Goal: Task Accomplishment & Management: Manage account settings

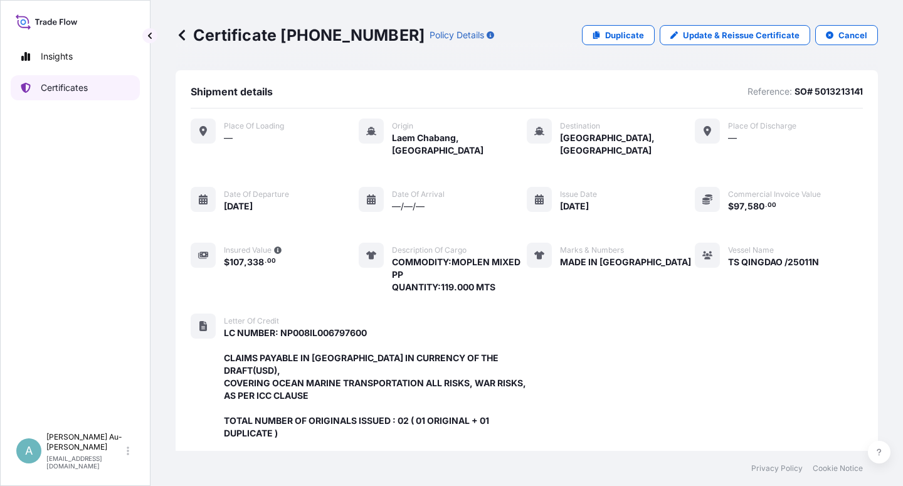
scroll to position [360, 0]
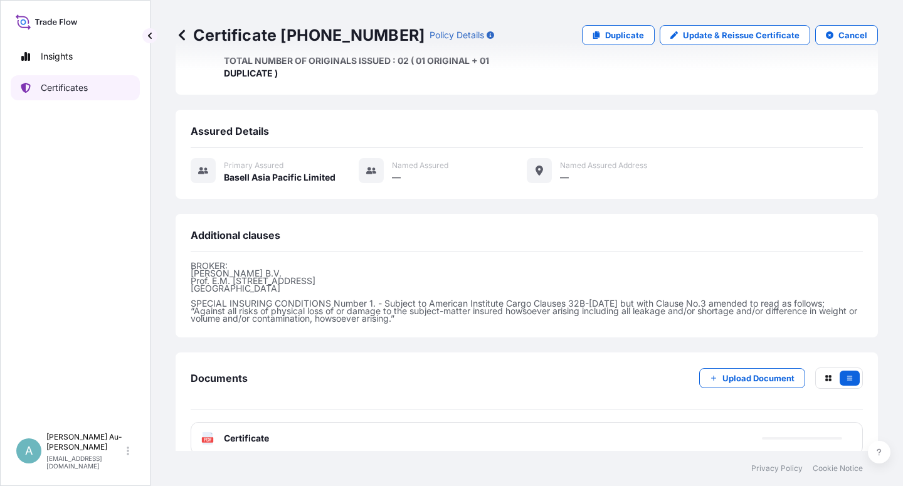
click at [77, 94] on link "Certificates" at bounding box center [75, 87] width 129 height 25
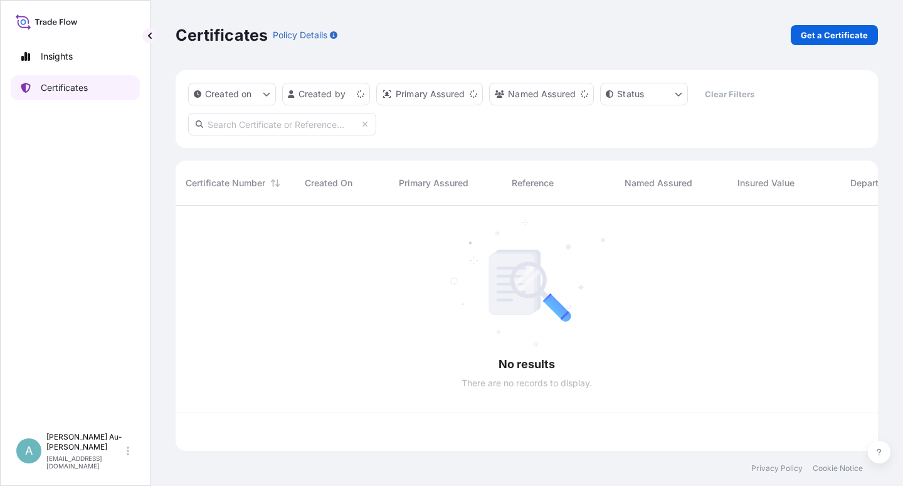
scroll to position [241, 692]
click at [241, 125] on input "text" at bounding box center [282, 124] width 188 height 23
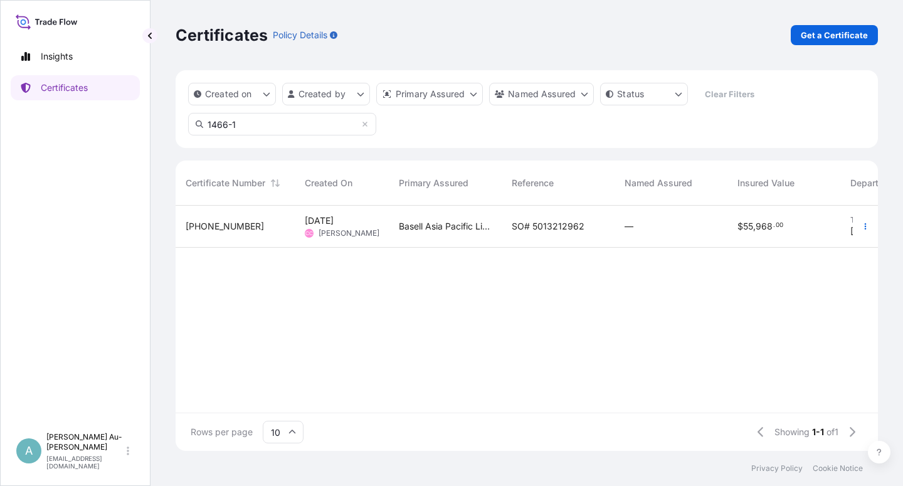
type input "1466-1"
click at [524, 228] on span "SO# 5013212962" at bounding box center [548, 226] width 73 height 13
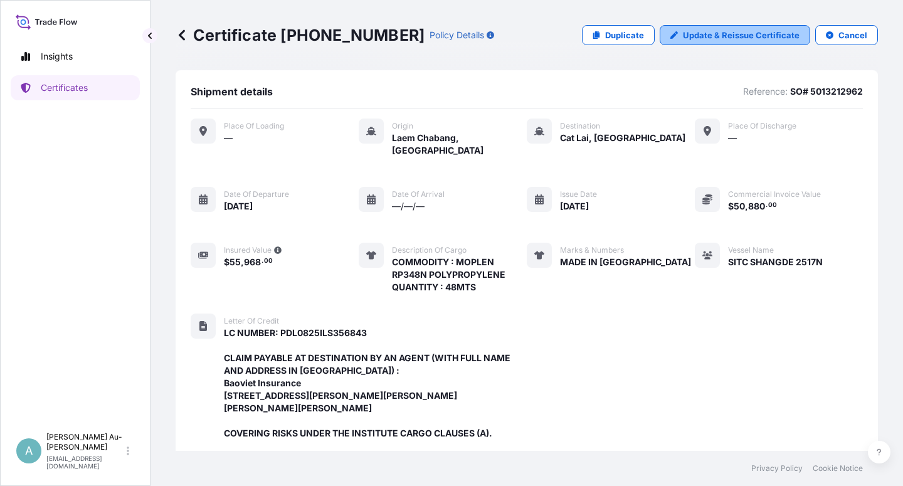
click at [718, 38] on p "Update & Reissue Certificate" at bounding box center [741, 35] width 117 height 13
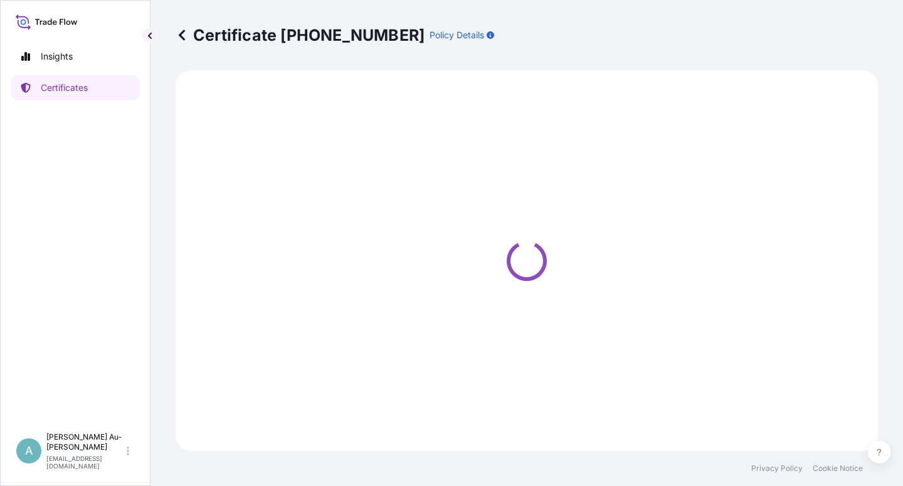
select select "Sea"
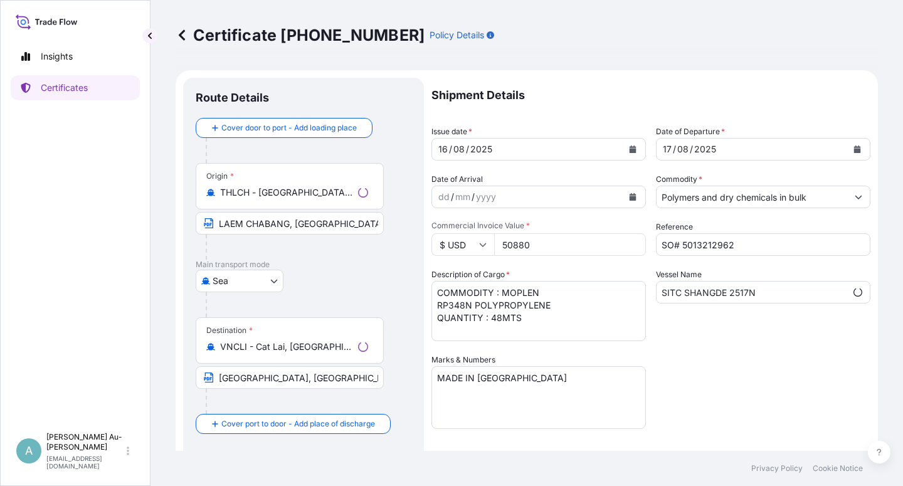
select select "32034"
click at [632, 152] on button "Calendar" at bounding box center [633, 149] width 20 height 20
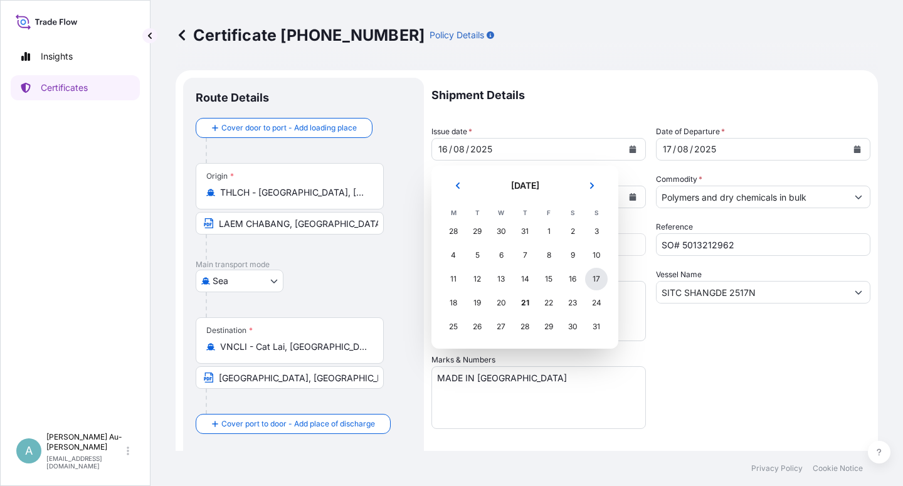
click at [597, 276] on div "17" at bounding box center [596, 279] width 23 height 23
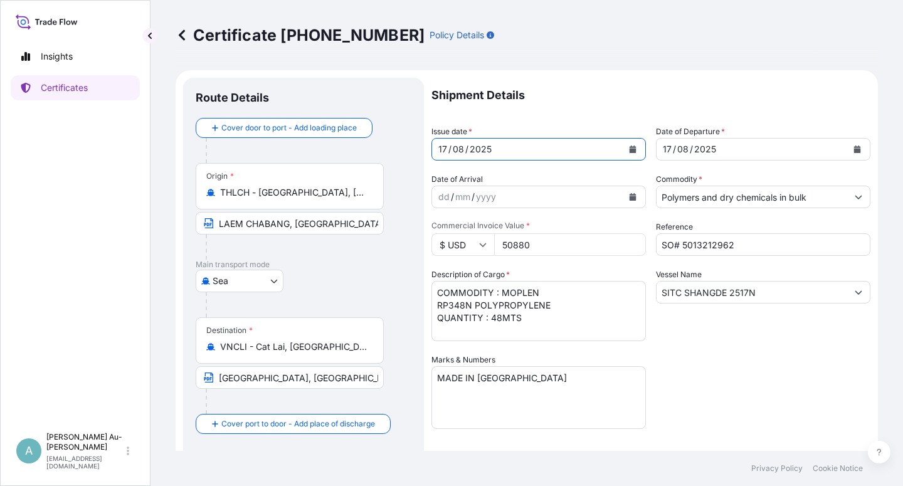
click at [849, 154] on button "Calendar" at bounding box center [857, 149] width 20 height 20
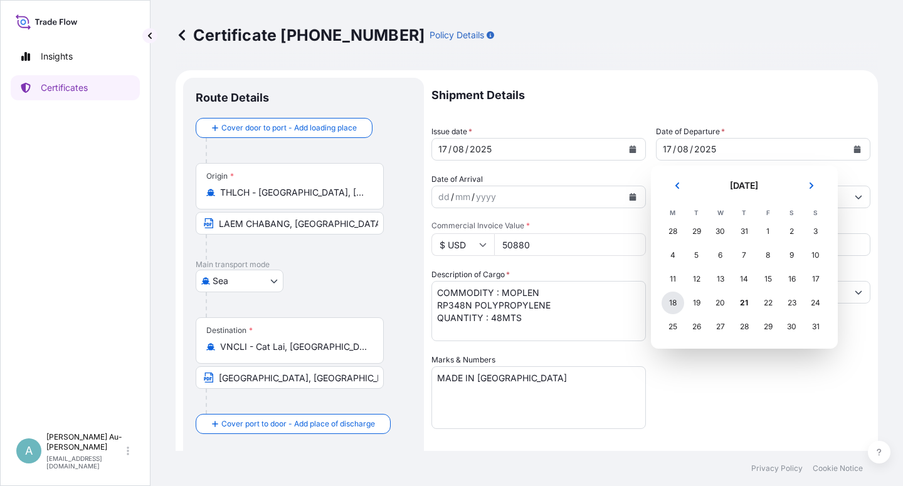
click at [670, 307] on div "18" at bounding box center [673, 303] width 23 height 23
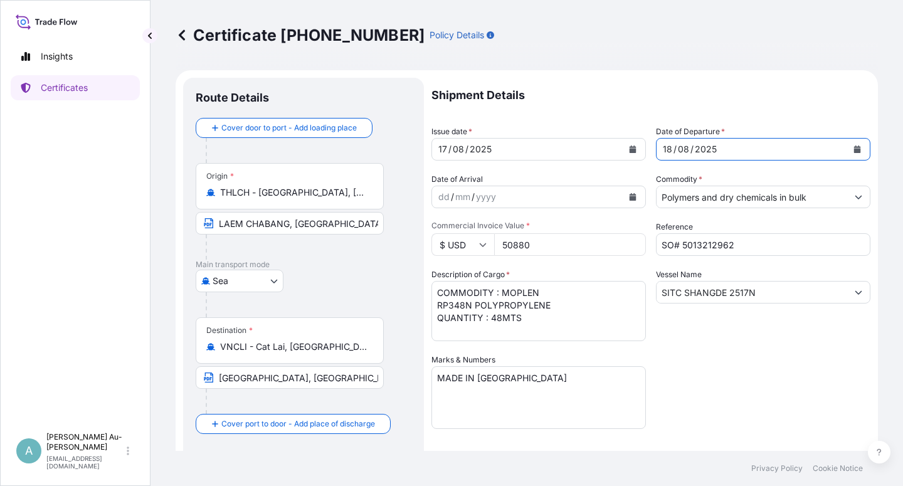
click at [694, 367] on div "Shipment Details Issue date * [DATE] Date of Departure * [DATE] Date of Arrival…" at bounding box center [651, 400] width 439 height 645
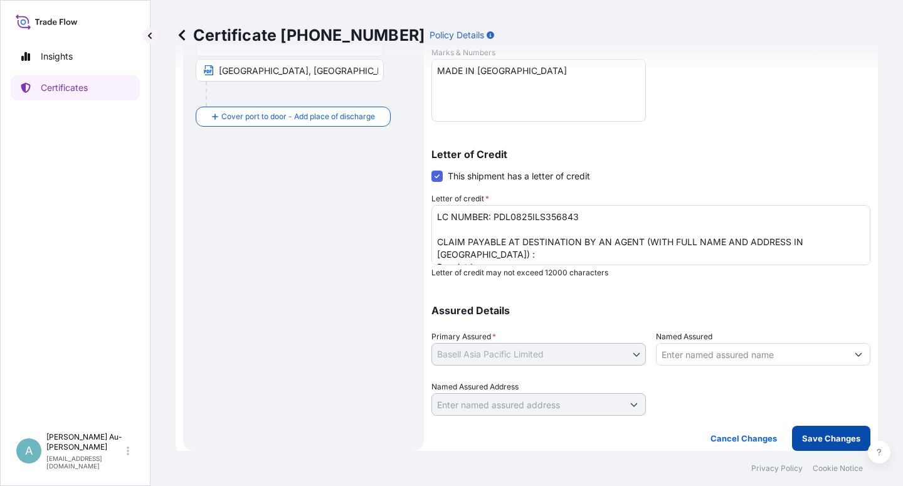
click at [804, 443] on p "Save Changes" at bounding box center [831, 438] width 58 height 13
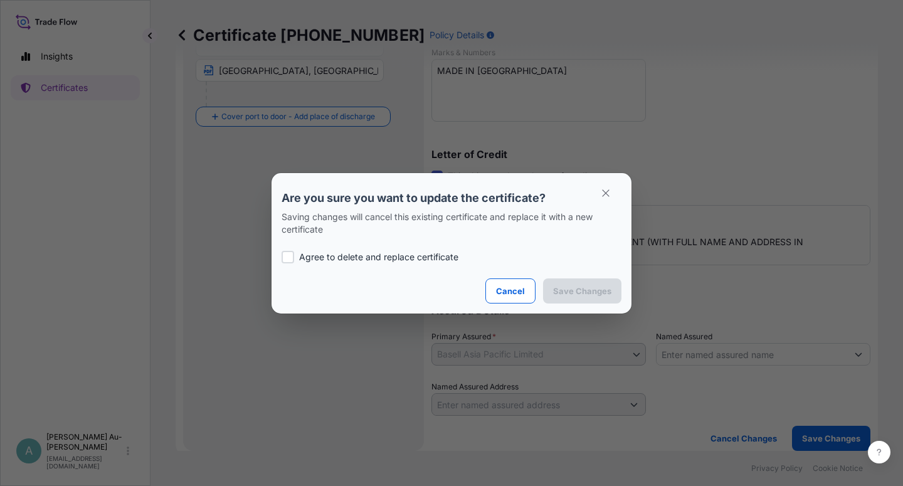
click at [285, 258] on div at bounding box center [288, 257] width 13 height 13
checkbox input "true"
click at [593, 296] on p "Save Changes" at bounding box center [582, 291] width 58 height 13
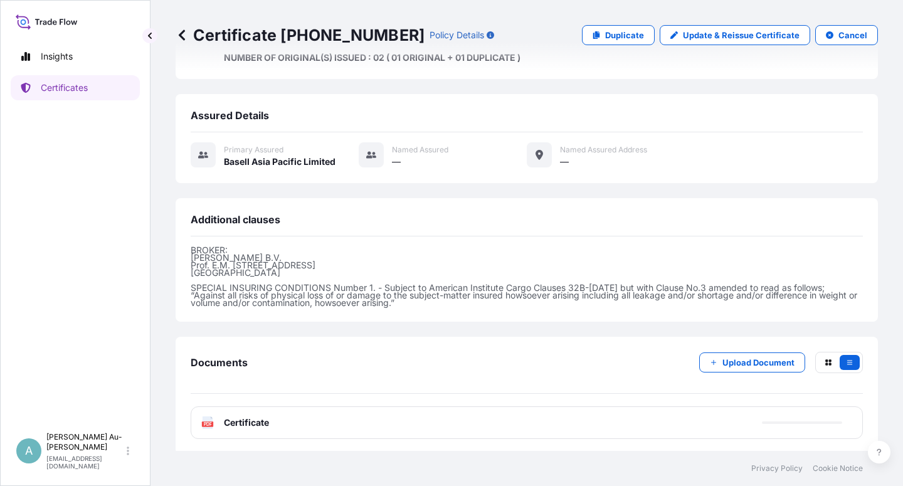
scroll to position [410, 0]
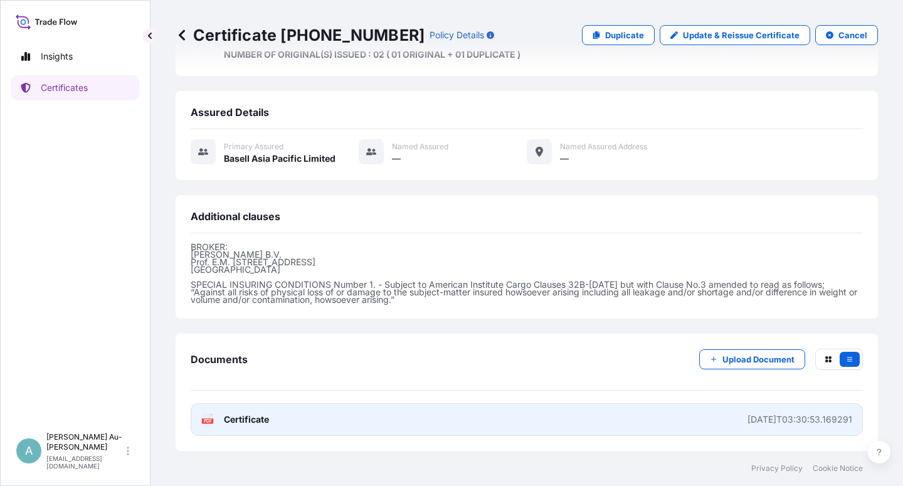
click at [303, 428] on link "PDF Certificate [DATE]T03:30:53.169291" at bounding box center [527, 419] width 672 height 33
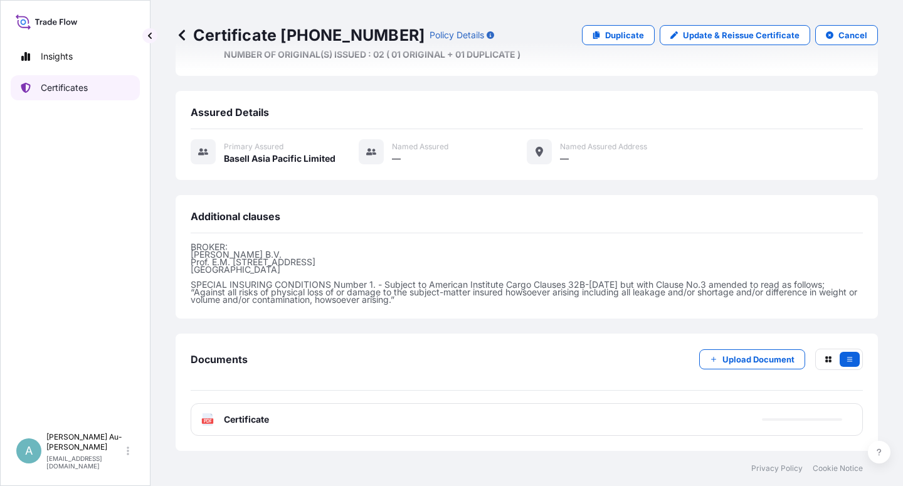
click at [60, 90] on p "Certificates" at bounding box center [64, 88] width 47 height 13
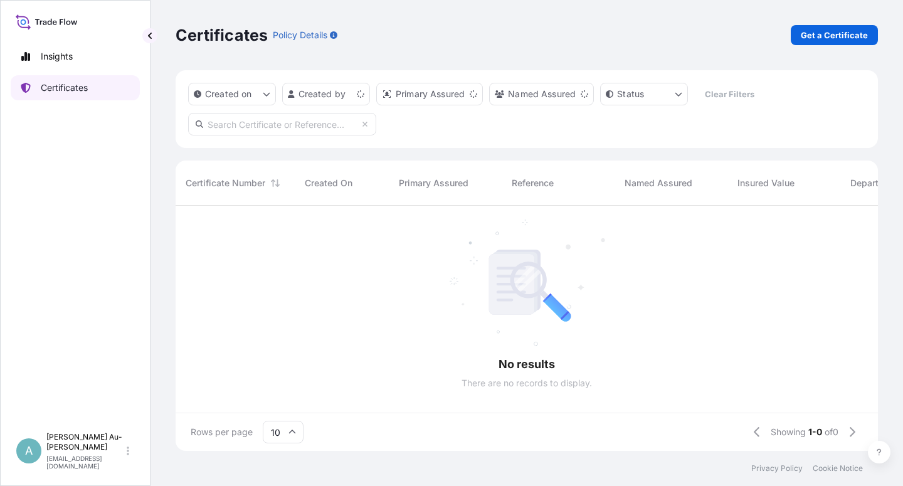
scroll to position [241, 692]
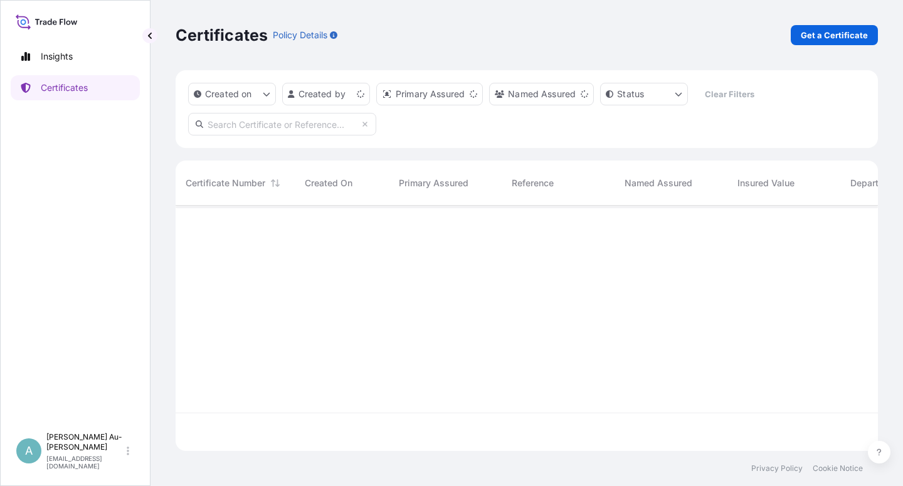
click at [257, 129] on input "text" at bounding box center [282, 124] width 188 height 23
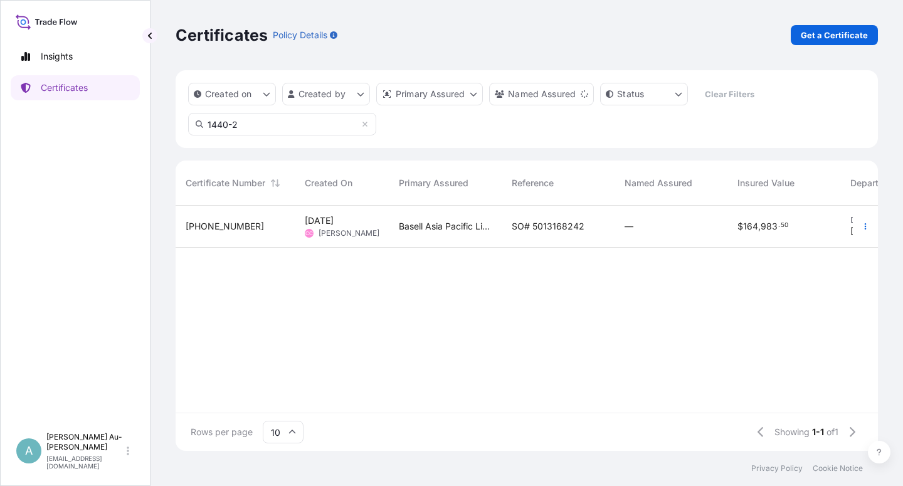
type input "1440-2"
click at [535, 231] on span "SO# 5013168242" at bounding box center [548, 226] width 73 height 13
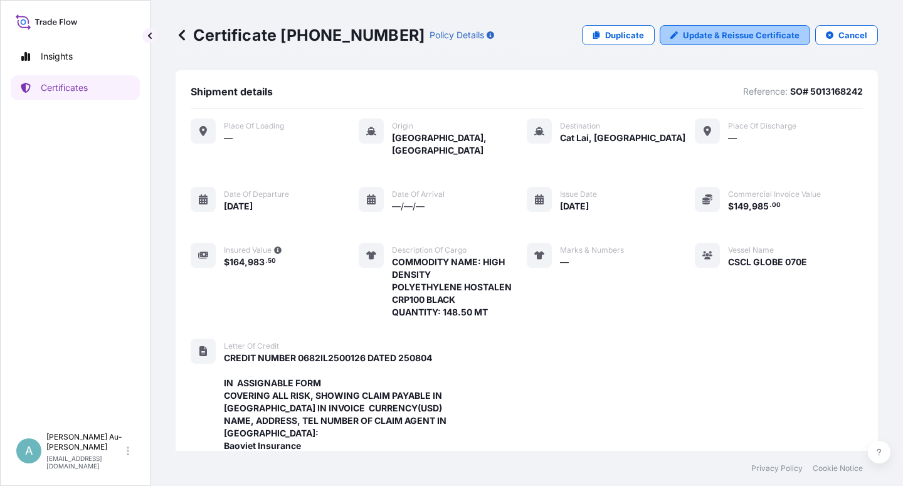
click at [713, 36] on p "Update & Reissue Certificate" at bounding box center [741, 35] width 117 height 13
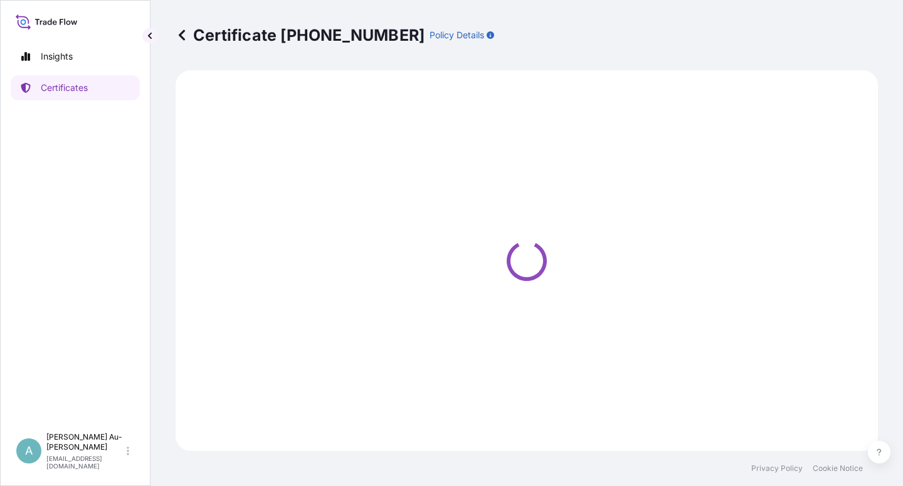
select select "Sea"
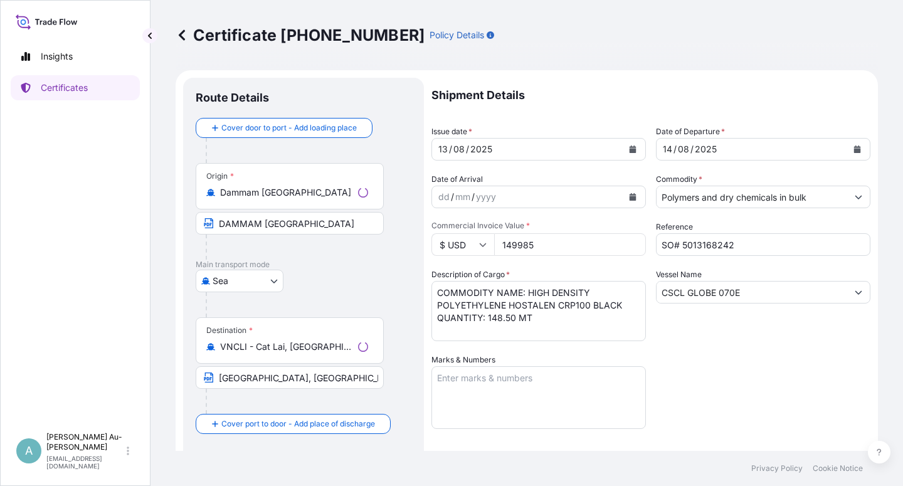
select select "32034"
click at [630, 149] on icon "Calendar" at bounding box center [633, 150] width 7 height 8
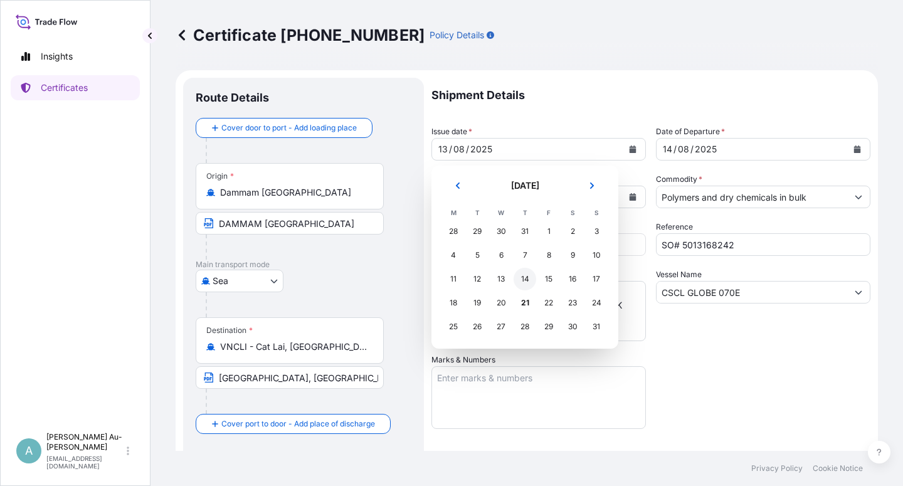
click at [527, 282] on div "14" at bounding box center [525, 279] width 23 height 23
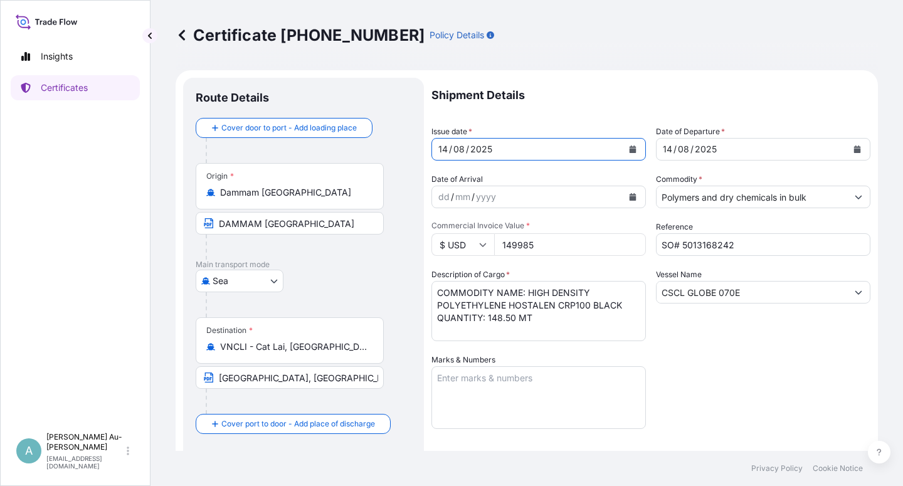
click at [849, 155] on button "Calendar" at bounding box center [857, 149] width 20 height 20
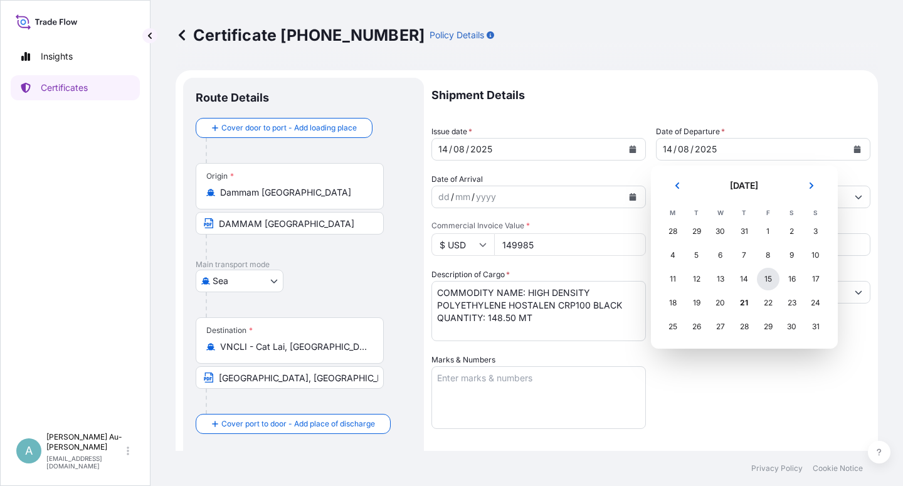
click at [768, 285] on div "15" at bounding box center [768, 279] width 23 height 23
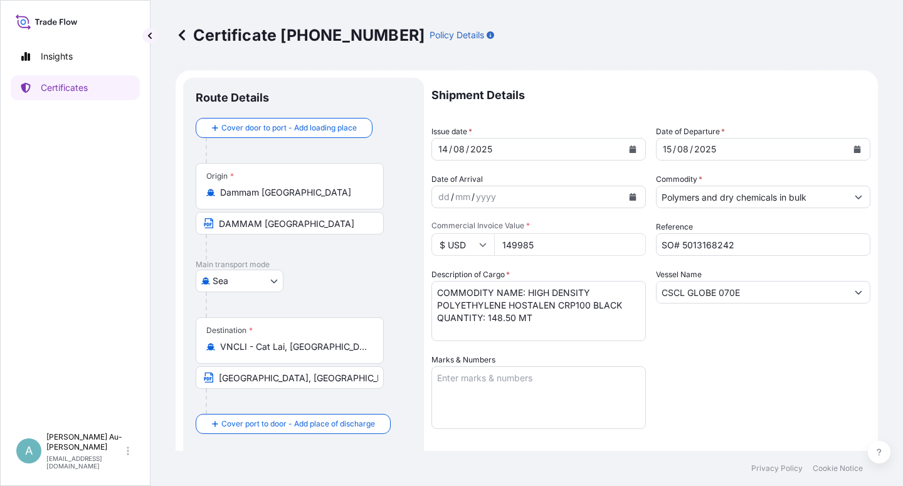
click at [759, 396] on div "Shipment Details Issue date * [DATE] Date of Departure * [DATE] Date of Arrival…" at bounding box center [651, 400] width 439 height 645
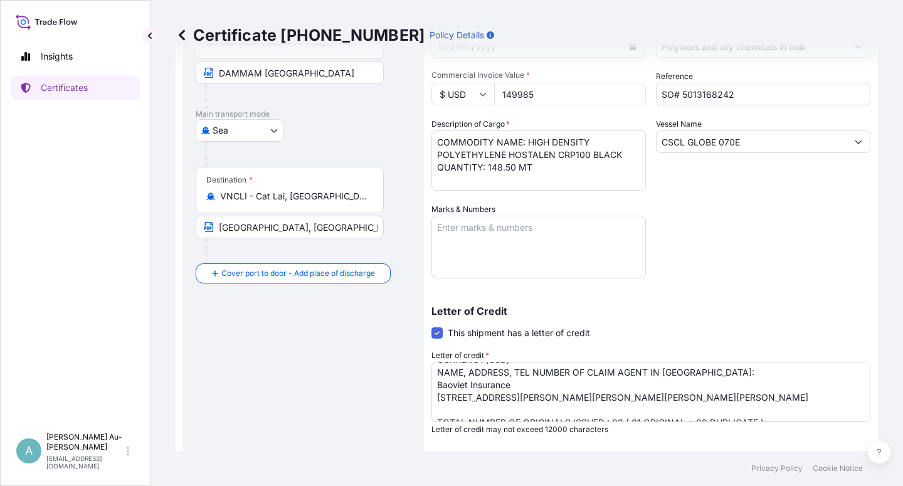
scroll to position [11, 0]
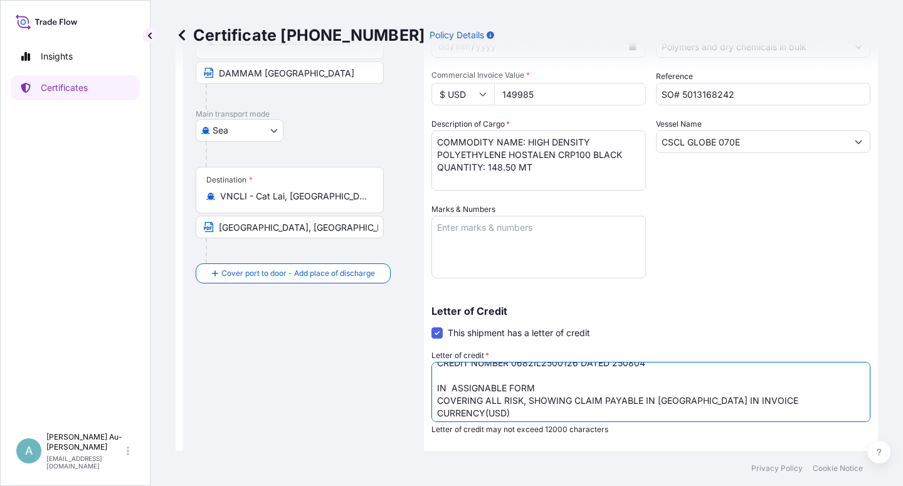
click at [529, 400] on textarea "CREDIT NUMBER 0682IL2500126 DATED 250804 IN ASSIGNABLE FORM COVERING ALL RISK, …" at bounding box center [651, 392] width 439 height 60
click at [707, 372] on textarea "CREDIT NUMBER 0682IL2500126 DATED 250804 IN ASSIGNABLE FORM COVERING ALL RISK, …" at bounding box center [651, 392] width 439 height 60
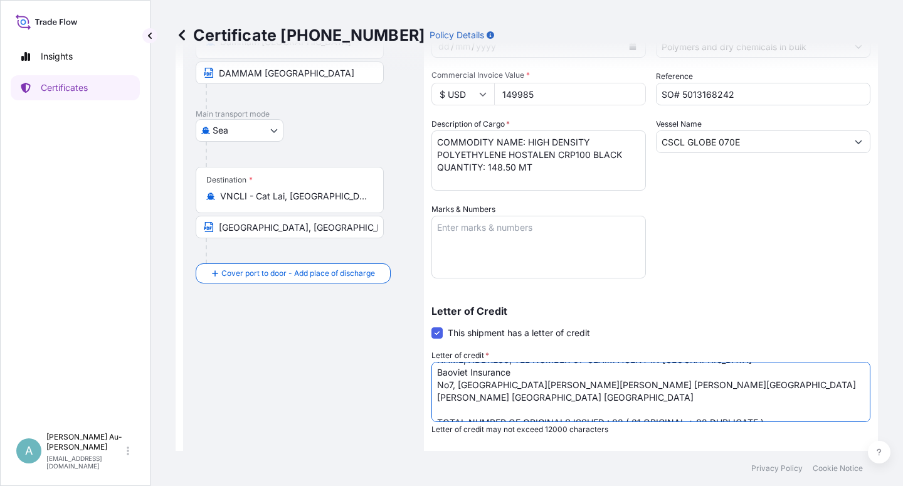
scroll to position [226, 0]
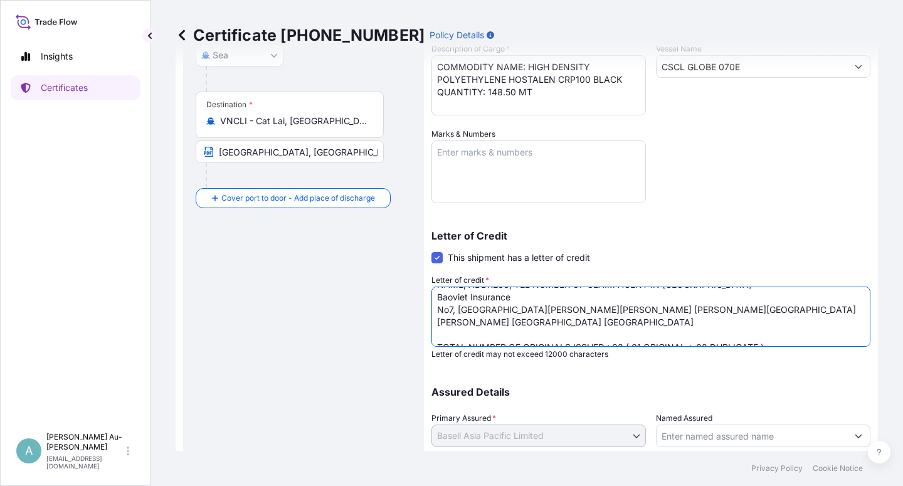
click at [784, 316] on textarea "CREDIT NUMBER 0682IL2500126 DATED 250804 IN ASSIGNABLE FORM COVERING ALL RISK, …" at bounding box center [651, 317] width 439 height 60
click at [782, 315] on textarea "CREDIT NUMBER 0682IL2500126 DATED 250804 IN ASSIGNABLE FORM COVERING ALL RISK, …" at bounding box center [651, 317] width 439 height 60
click at [780, 316] on textarea "CREDIT NUMBER 0682IL2500126 DATED 250804 IN ASSIGNABLE FORM COVERING ALL RISK, …" at bounding box center [651, 317] width 439 height 60
click at [485, 324] on textarea "CREDIT NUMBER 0682IL2500126 DATED 250804 IN ASSIGNABLE FORM COVERING ALL RISK, …" at bounding box center [651, 317] width 439 height 60
paste textarea "TEL: [PHONE_NUMBER]"
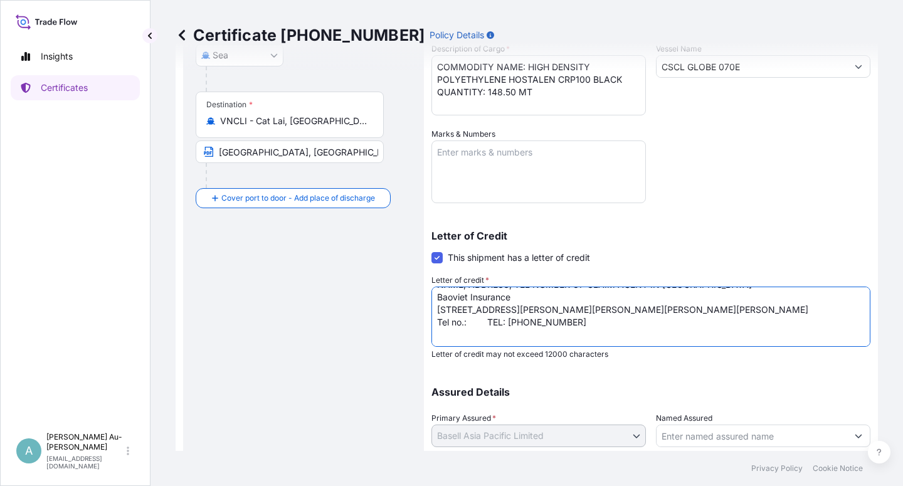
click at [507, 324] on textarea "CREDIT NUMBER 0682IL2500126 DATED 250804 IN ASSIGNABLE FORM COVERING ALL RISK, …" at bounding box center [651, 317] width 439 height 60
click at [658, 335] on textarea "CREDIT NUMBER 0682IL2500126 DATED 250804 IN ASSIGNABLE FORM COVERING ALL RISK, …" at bounding box center [651, 317] width 439 height 60
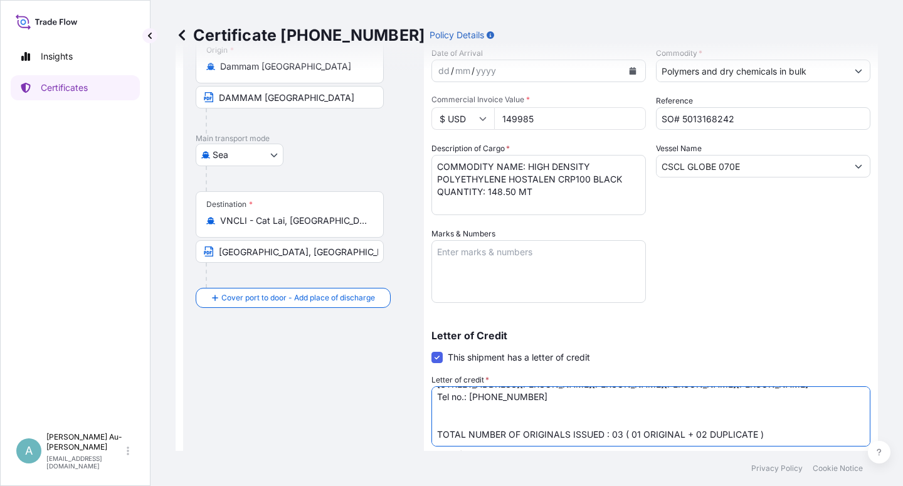
scroll to position [75, 0]
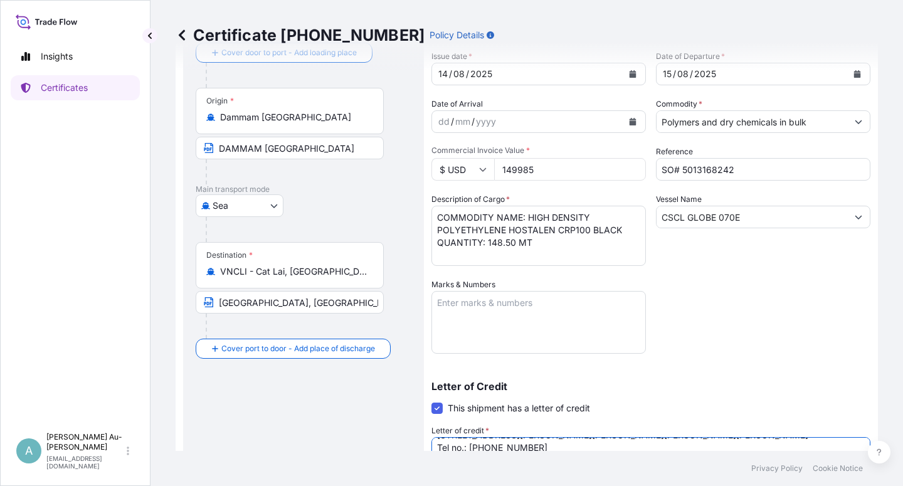
type textarea "CREDIT NUMBER 0682IL2500126 DATED 250804 IN ASSIGNABLE FORM COVERING ALL RISK, …"
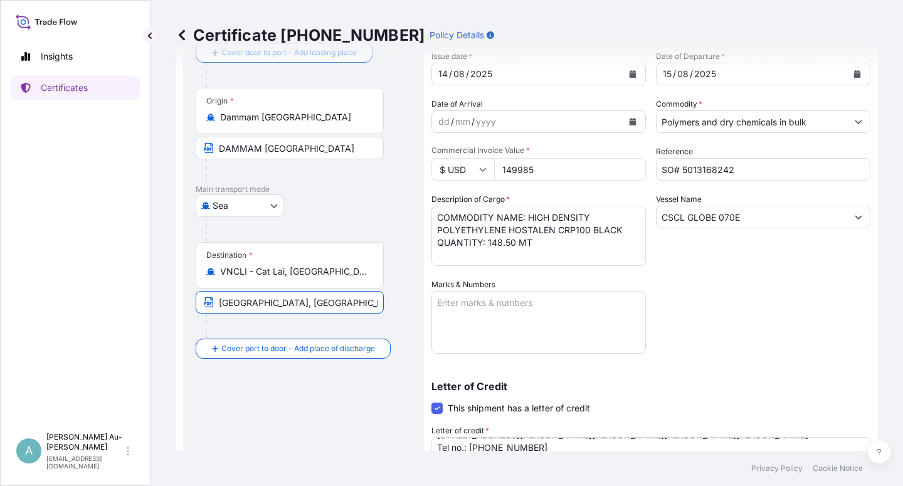
click at [219, 303] on input "[GEOGRAPHIC_DATA], [GEOGRAPHIC_DATA] VIA [GEOGRAPHIC_DATA]: [GEOGRAPHIC_DATA], …" at bounding box center [290, 302] width 188 height 23
click at [240, 302] on input "Text to appear on certificate" at bounding box center [290, 302] width 188 height 23
paste input "[GEOGRAPHIC_DATA], [GEOGRAPHIC_DATA] [GEOGRAPHIC_DATA]: [PERSON_NAME][GEOGRAPHI…"
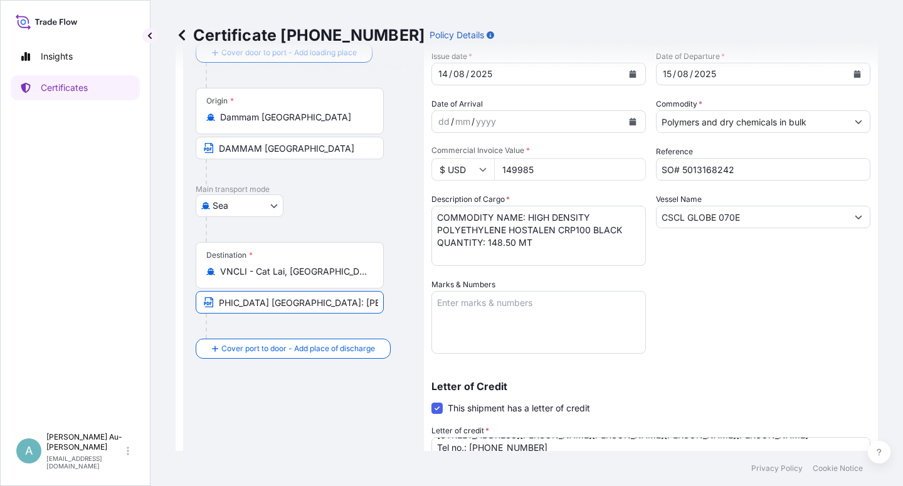
type input "[GEOGRAPHIC_DATA], [GEOGRAPHIC_DATA] [GEOGRAPHIC_DATA]: [PERSON_NAME][GEOGRAPHI…"
click at [771, 327] on div "Shipment Details Issue date * [DATE] Date of Departure * [DATE] Date of Arrival…" at bounding box center [651, 325] width 439 height 645
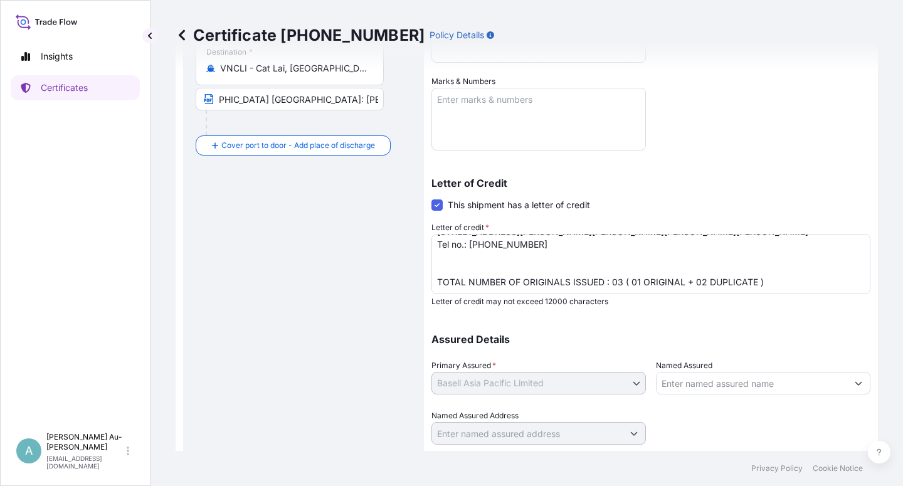
scroll to position [307, 0]
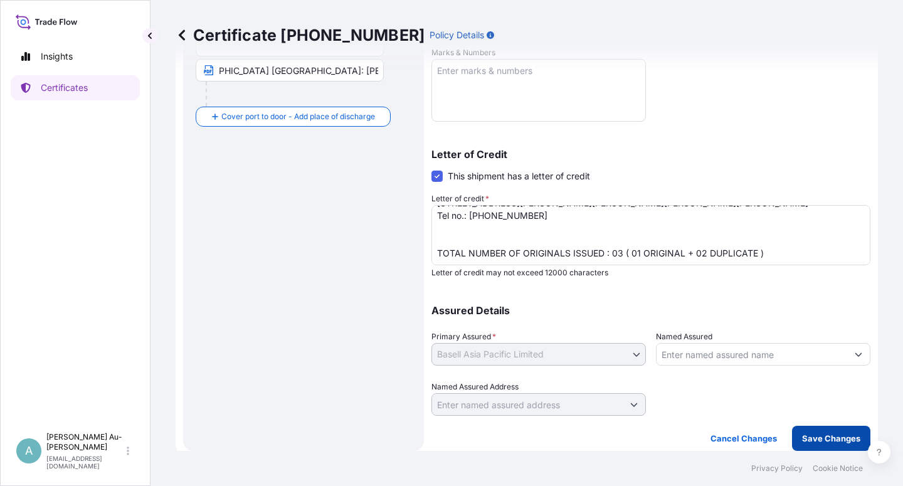
click at [802, 439] on p "Save Changes" at bounding box center [831, 438] width 58 height 13
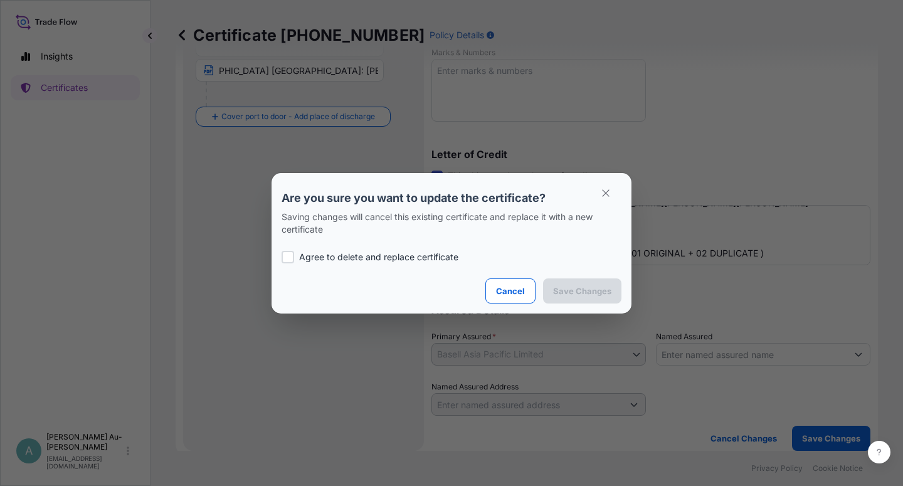
click at [356, 254] on p "Agree to delete and replace certificate" at bounding box center [378, 257] width 159 height 13
checkbox input "true"
click at [578, 288] on p "Save Changes" at bounding box center [582, 291] width 58 height 13
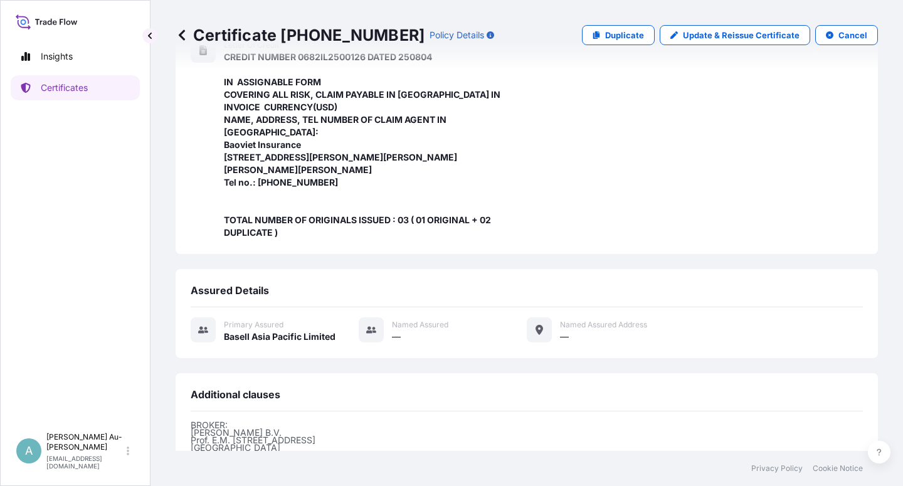
scroll to position [460, 0]
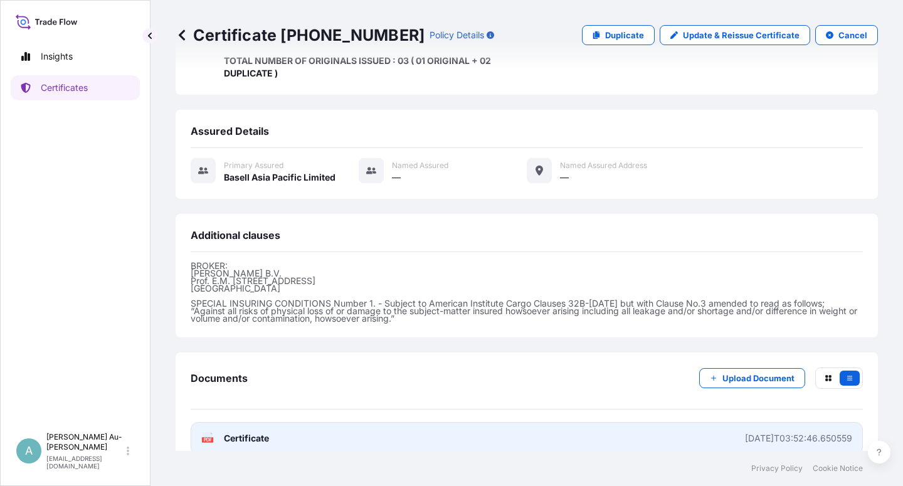
click at [376, 425] on link "PDF Certificate [DATE]T03:52:46.650559" at bounding box center [527, 438] width 672 height 33
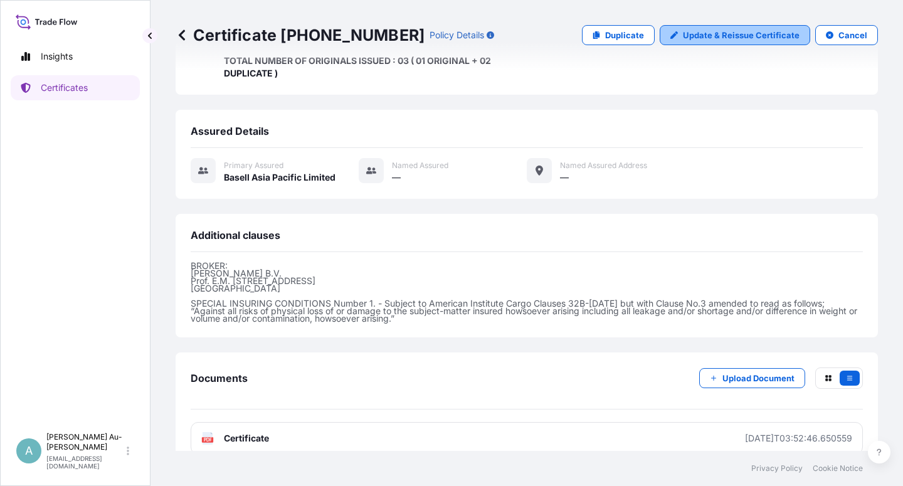
click at [718, 33] on p "Update & Reissue Certificate" at bounding box center [741, 35] width 117 height 13
select select "Sea"
select select "32034"
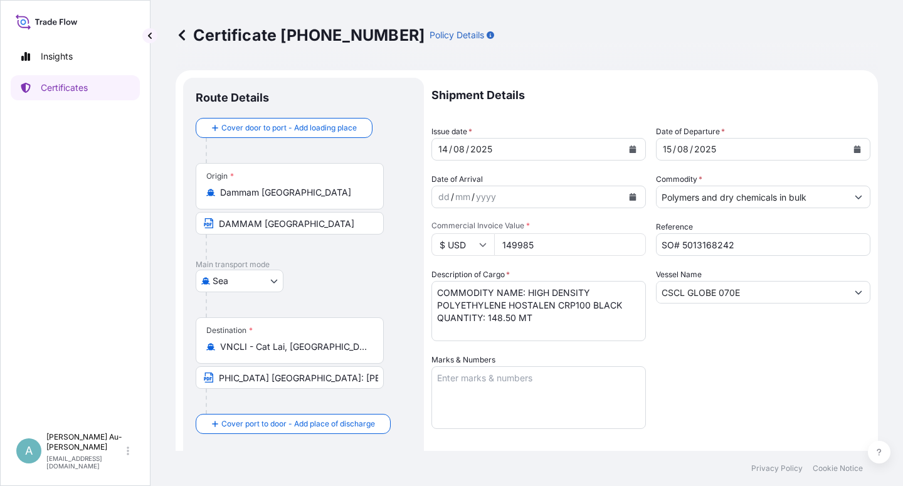
click at [630, 150] on icon "Calendar" at bounding box center [633, 150] width 7 height 8
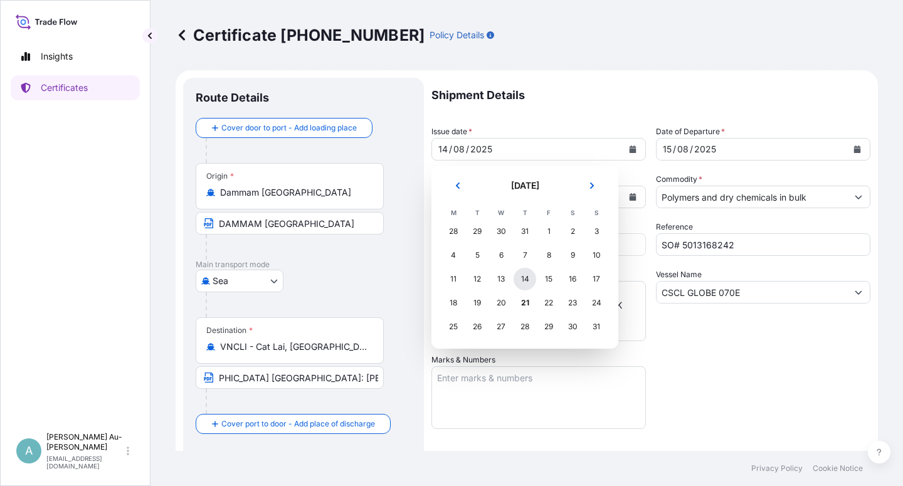
click at [522, 284] on div "14" at bounding box center [525, 279] width 23 height 23
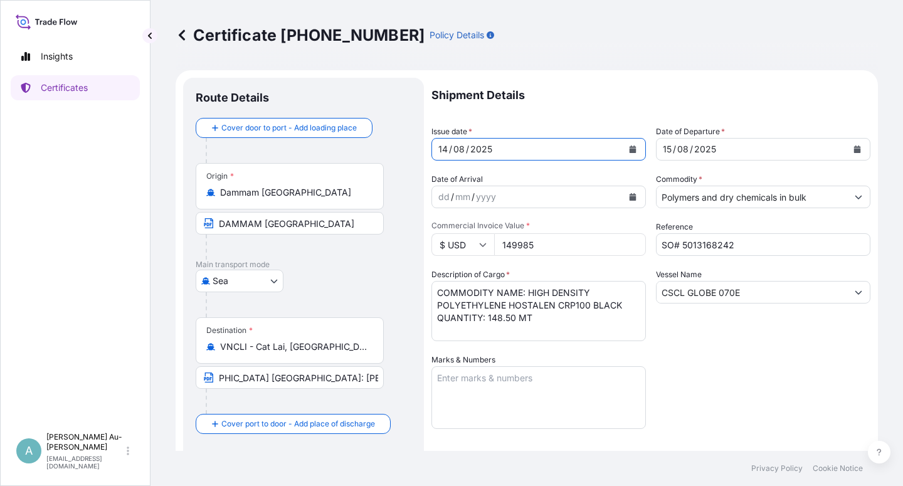
drag, startPoint x: 759, startPoint y: 368, endPoint x: 733, endPoint y: 360, distance: 27.0
click at [758, 366] on div "Shipment Details Issue date * [DATE] Date of Departure * [DATE] Date of Arrival…" at bounding box center [651, 400] width 439 height 645
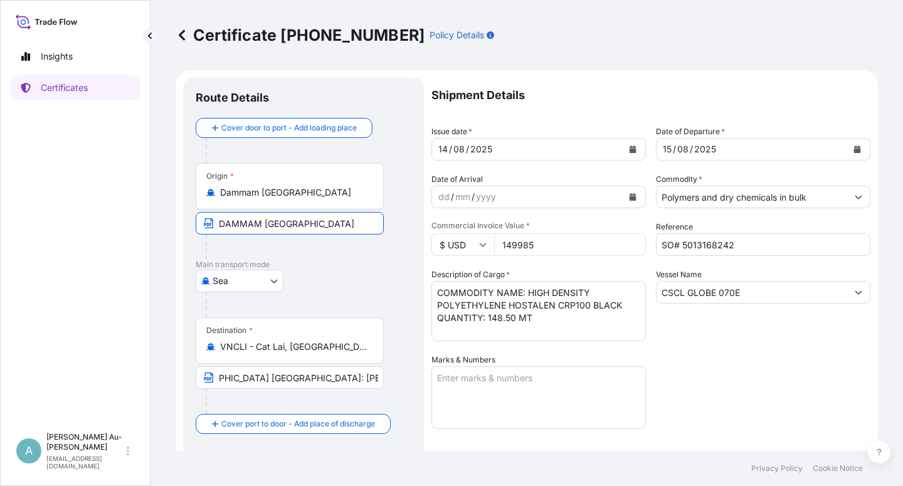
drag, startPoint x: 263, startPoint y: 224, endPoint x: 316, endPoint y: 233, distance: 53.5
click at [264, 226] on input "DAMMAM [GEOGRAPHIC_DATA]" at bounding box center [290, 223] width 188 height 23
type input "DAMMAM, [GEOGRAPHIC_DATA]"
drag, startPoint x: 727, startPoint y: 408, endPoint x: 722, endPoint y: 402, distance: 8.0
click at [727, 407] on div "Shipment Details Issue date * [DATE] Date of Departure * [DATE] Date of Arrival…" at bounding box center [651, 400] width 439 height 645
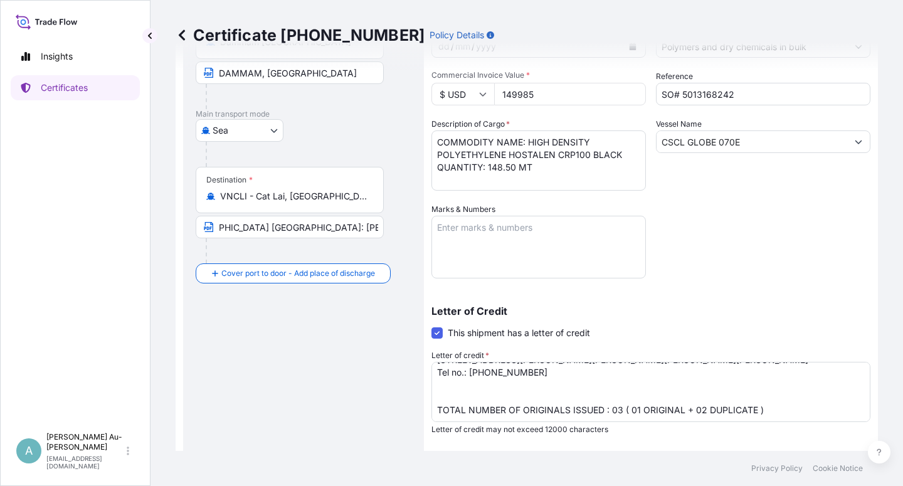
scroll to position [307, 0]
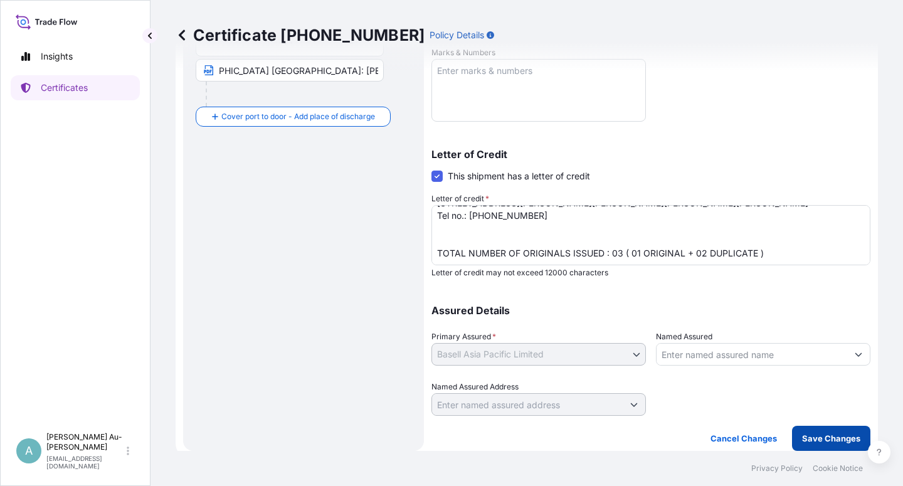
click at [822, 444] on p "Save Changes" at bounding box center [831, 438] width 58 height 13
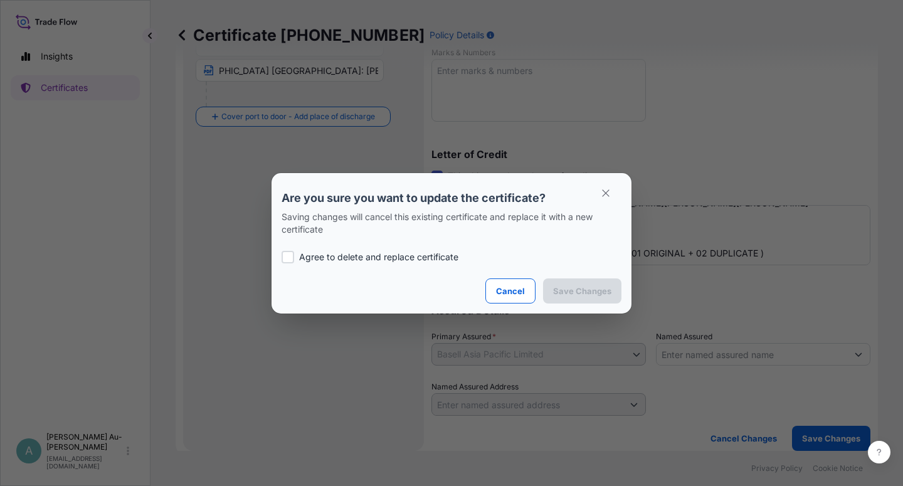
click at [371, 258] on p "Agree to delete and replace certificate" at bounding box center [378, 257] width 159 height 13
checkbox input "true"
click at [570, 294] on p "Save Changes" at bounding box center [582, 291] width 58 height 13
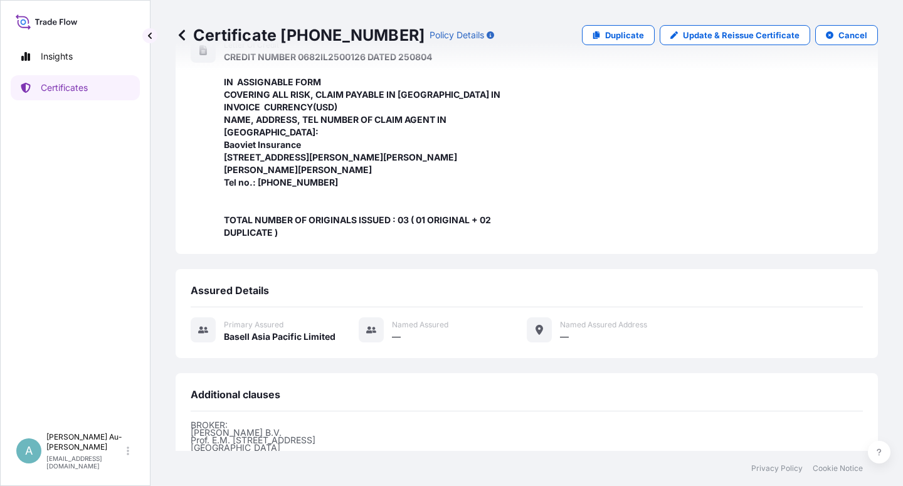
scroll to position [460, 0]
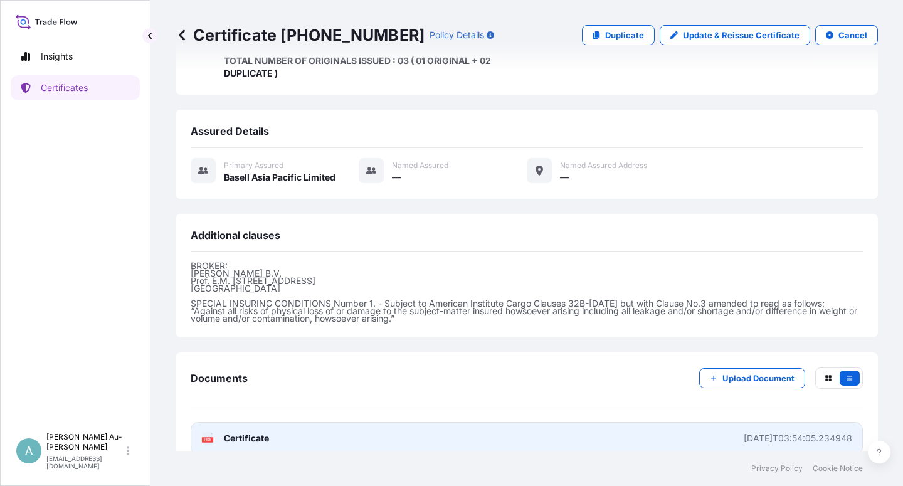
click at [289, 426] on link "PDF Certificate [DATE]T03:54:05.234948" at bounding box center [527, 438] width 672 height 33
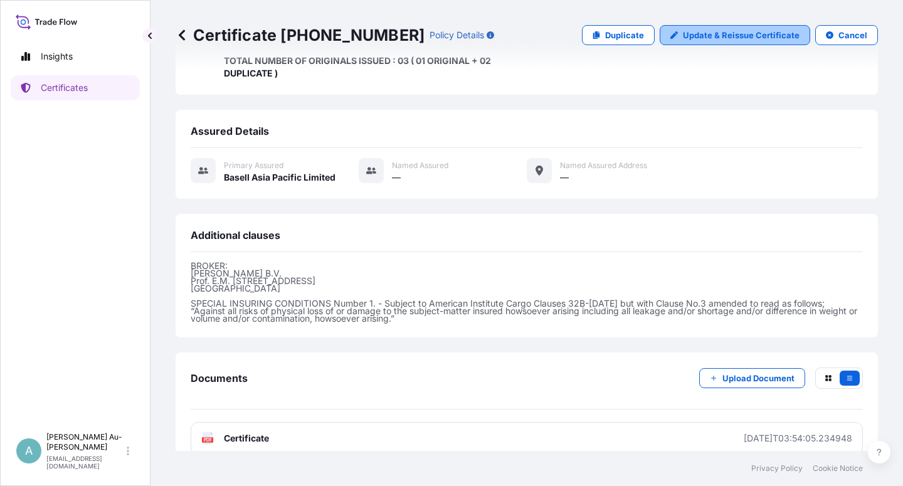
click at [693, 38] on p "Update & Reissue Certificate" at bounding box center [741, 35] width 117 height 13
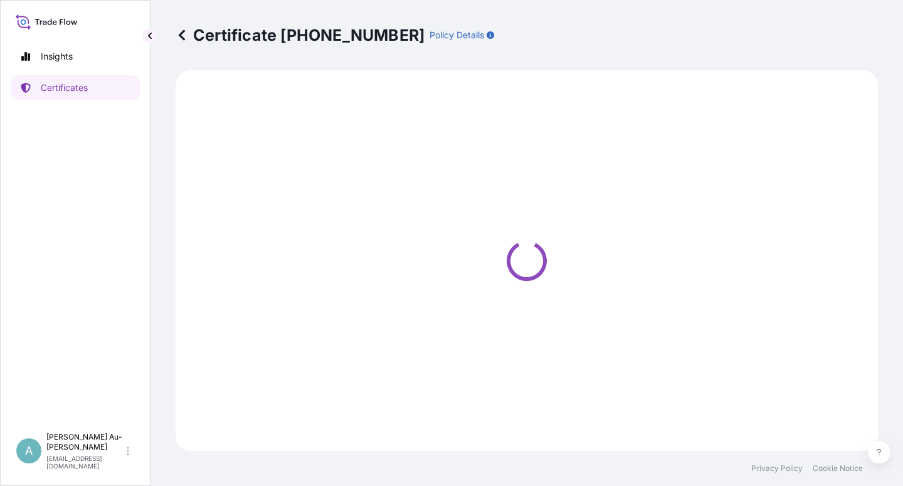
select select "Sea"
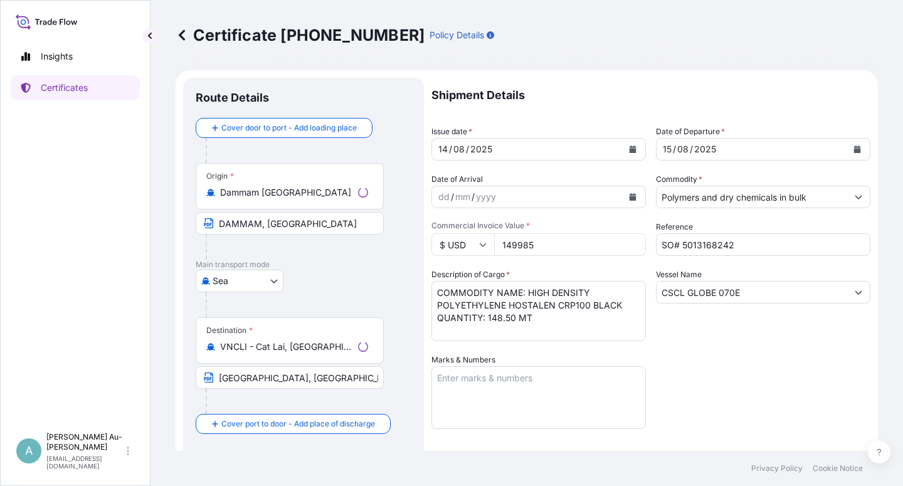
select select "32034"
drag, startPoint x: 218, startPoint y: 381, endPoint x: 296, endPoint y: 417, distance: 85.9
click at [404, 380] on div "Destination * VNCLI - Cat Lai, [GEOGRAPHIC_DATA] [GEOGRAPHIC_DATA], [GEOGRAPHIC…" at bounding box center [304, 365] width 216 height 97
click at [242, 376] on input "[GEOGRAPHIC_DATA], [GEOGRAPHIC_DATA] [GEOGRAPHIC_DATA]: [PERSON_NAME][GEOGRAPHI…" at bounding box center [290, 377] width 188 height 23
click at [216, 379] on input "[GEOGRAPHIC_DATA], [GEOGRAPHIC_DATA] [GEOGRAPHIC_DATA]: [PERSON_NAME][GEOGRAPHI…" at bounding box center [290, 377] width 188 height 23
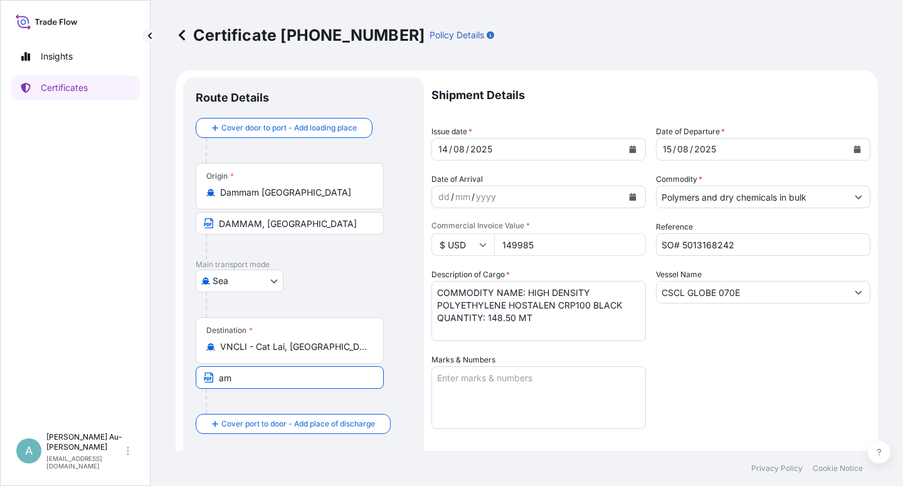
type input "m"
paste input "[GEOGRAPHIC_DATA], [GEOGRAPHIC_DATA] VIA [GEOGRAPHIC_DATA]: [PERSON_NAME][GEOGR…"
type input "[GEOGRAPHIC_DATA], [GEOGRAPHIC_DATA] VIA [GEOGRAPHIC_DATA]: [PERSON_NAME][GEOGR…"
click at [633, 146] on button "Calendar" at bounding box center [633, 149] width 20 height 20
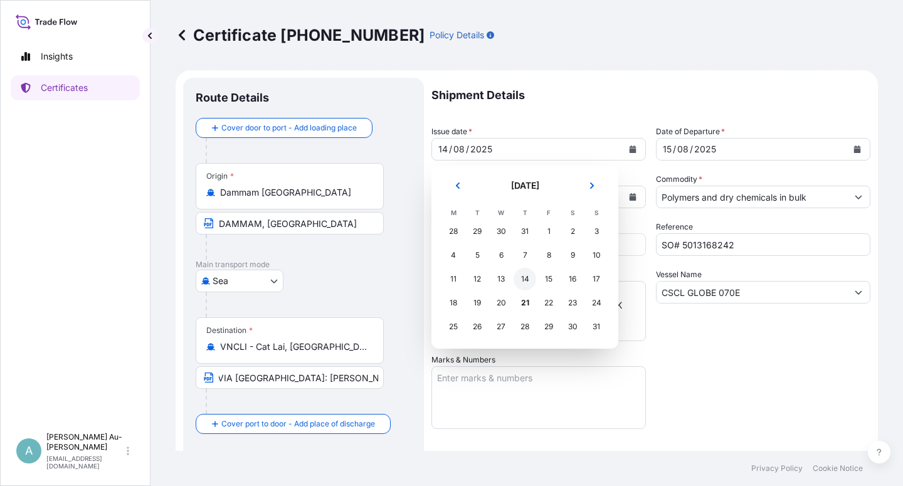
click at [525, 278] on div "14" at bounding box center [525, 279] width 23 height 23
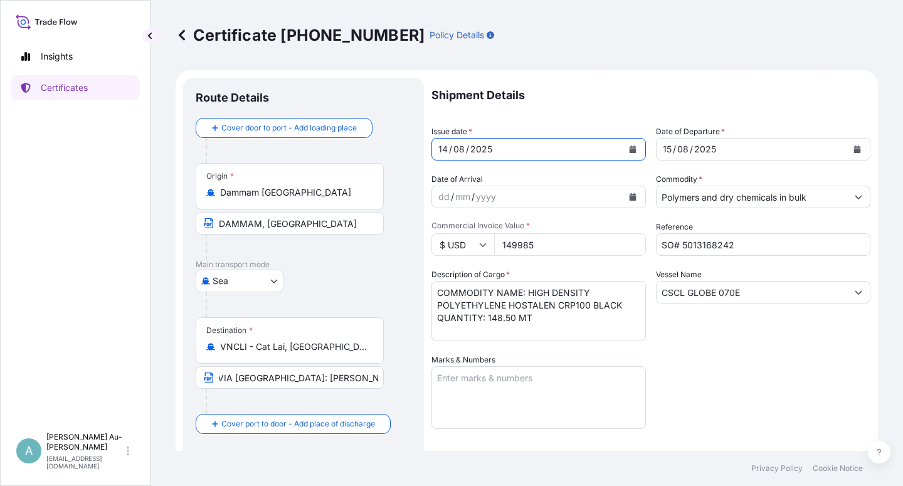
click at [719, 381] on div "Shipment Details Issue date * [DATE] Date of Departure * [DATE] Date of Arrival…" at bounding box center [651, 400] width 439 height 645
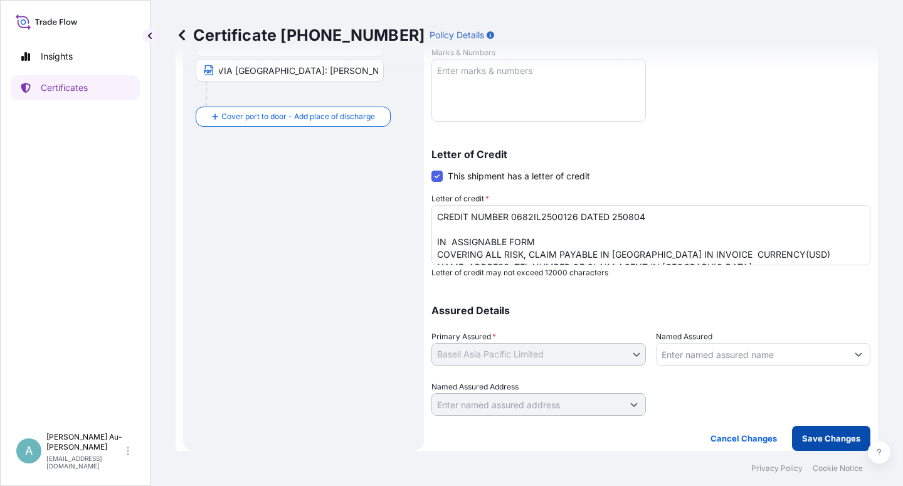
click at [807, 440] on p "Save Changes" at bounding box center [831, 438] width 58 height 13
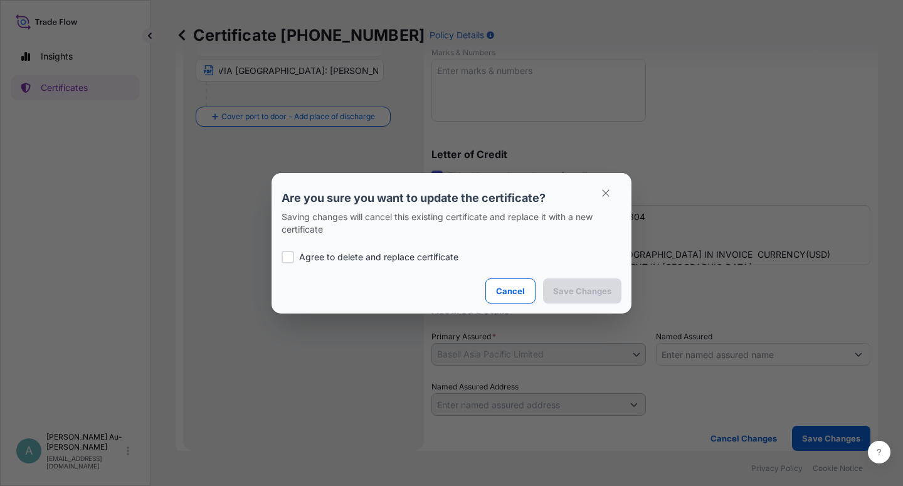
click at [341, 258] on p "Agree to delete and replace certificate" at bounding box center [378, 257] width 159 height 13
checkbox input "true"
click at [562, 294] on p "Save Changes" at bounding box center [582, 291] width 58 height 13
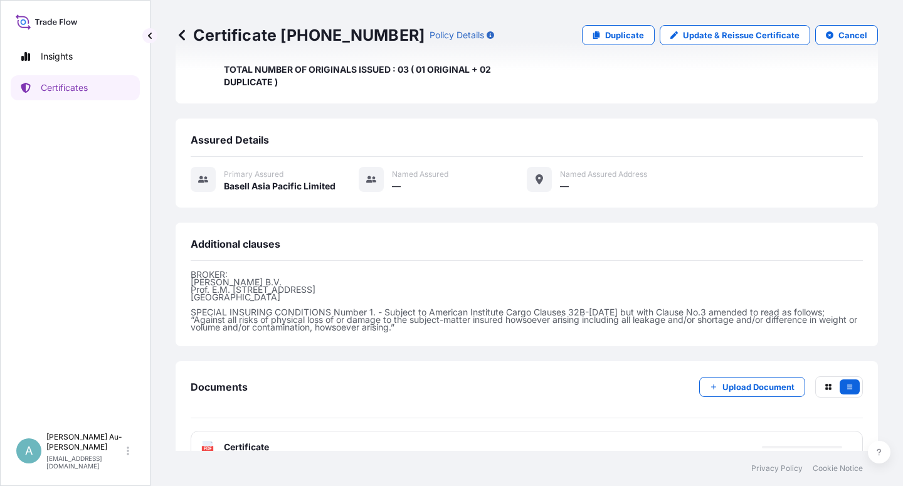
scroll to position [460, 0]
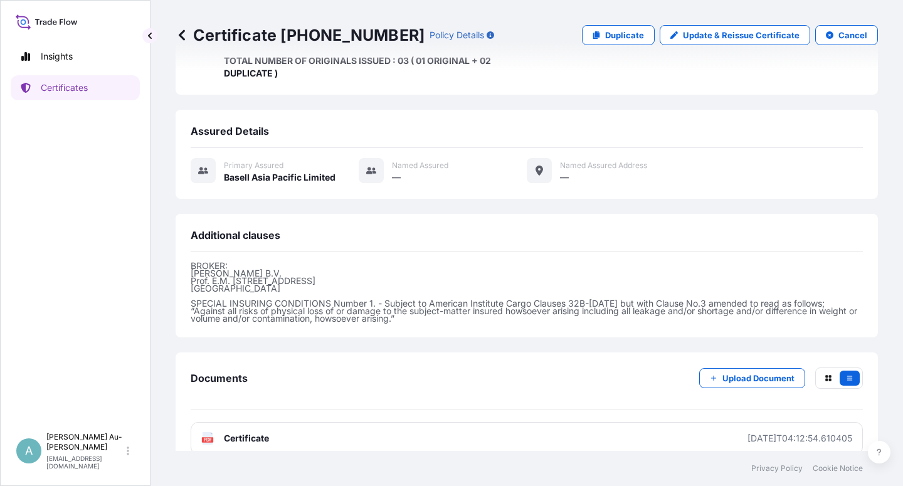
click at [292, 425] on link "PDF Certificate [DATE]T04:12:54.610405" at bounding box center [527, 438] width 672 height 33
click at [67, 91] on p "Certificates" at bounding box center [64, 88] width 47 height 13
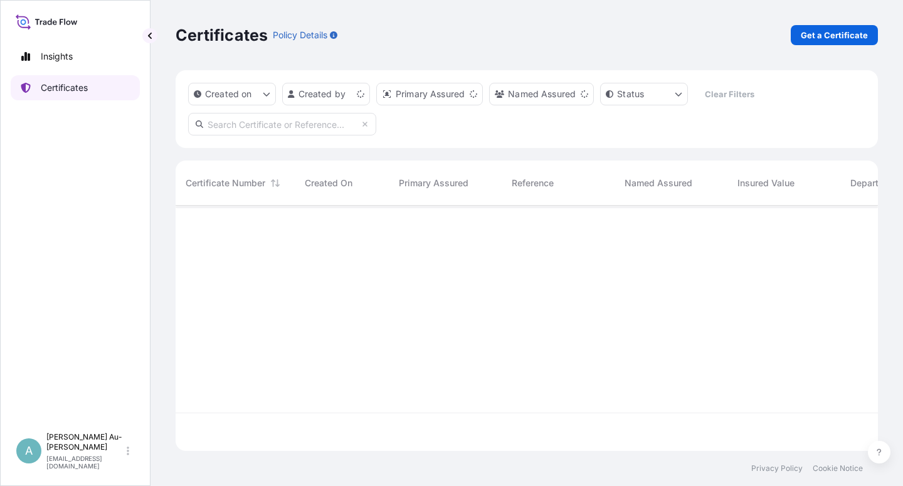
scroll to position [241, 692]
click at [276, 126] on input "text" at bounding box center [282, 124] width 188 height 23
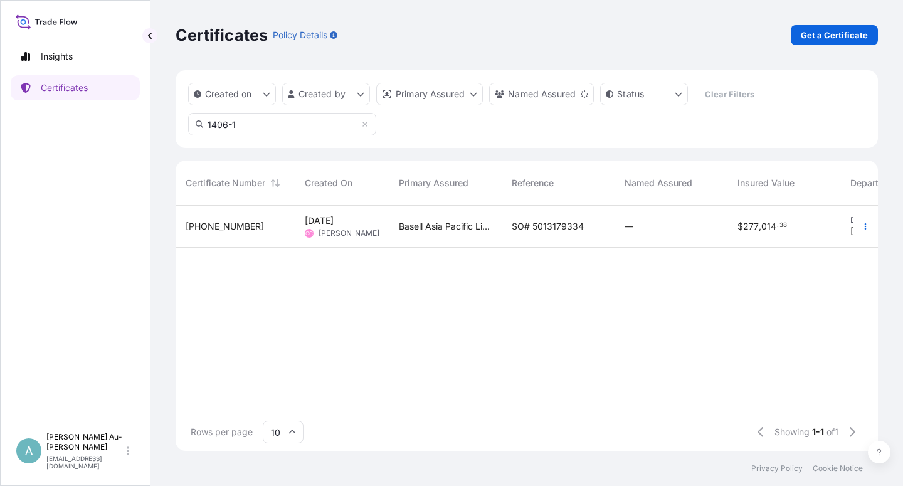
type input "1406-1"
click at [530, 225] on span "SO# 5013179334" at bounding box center [548, 226] width 72 height 13
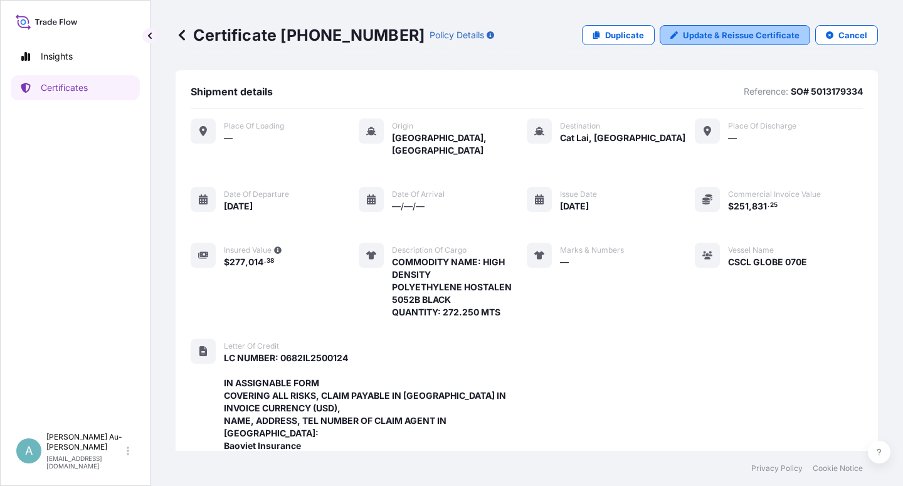
click at [706, 39] on p "Update & Reissue Certificate" at bounding box center [741, 35] width 117 height 13
select select "Sea"
select select "32034"
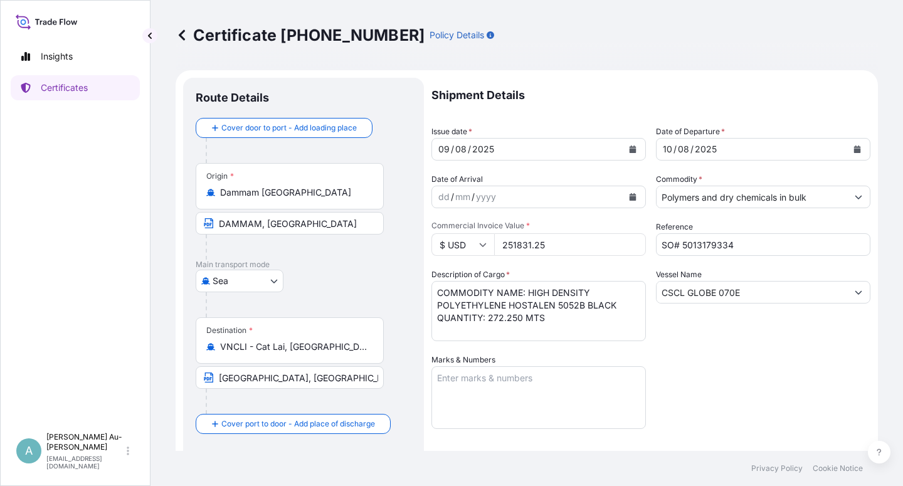
click at [630, 147] on icon "Calendar" at bounding box center [633, 150] width 7 height 8
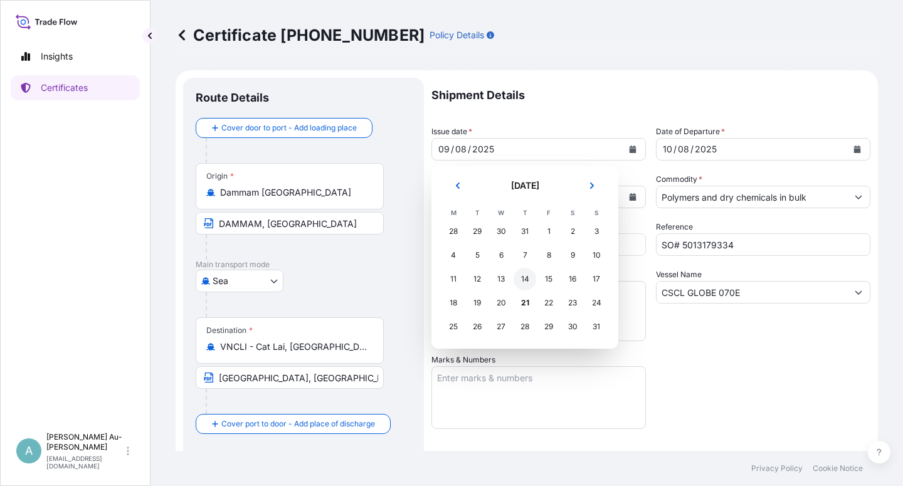
click at [529, 278] on div "14" at bounding box center [525, 279] width 23 height 23
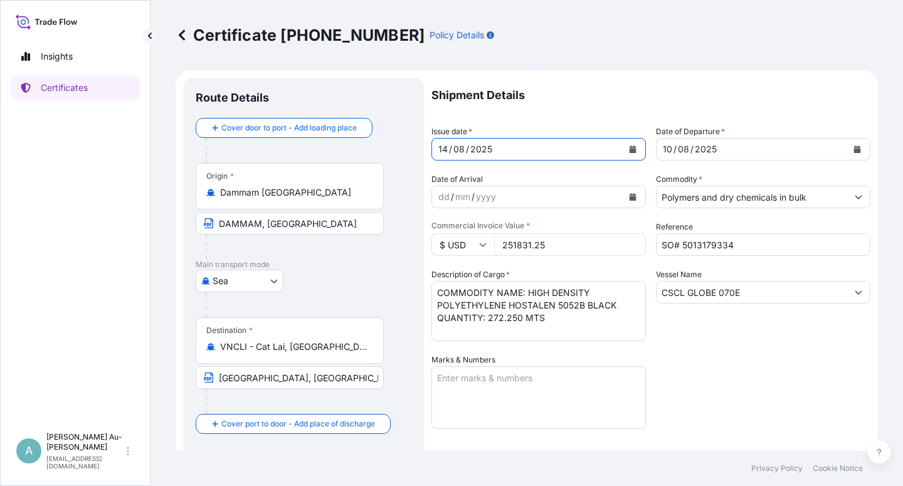
click at [854, 148] on icon "Calendar" at bounding box center [858, 150] width 8 height 8
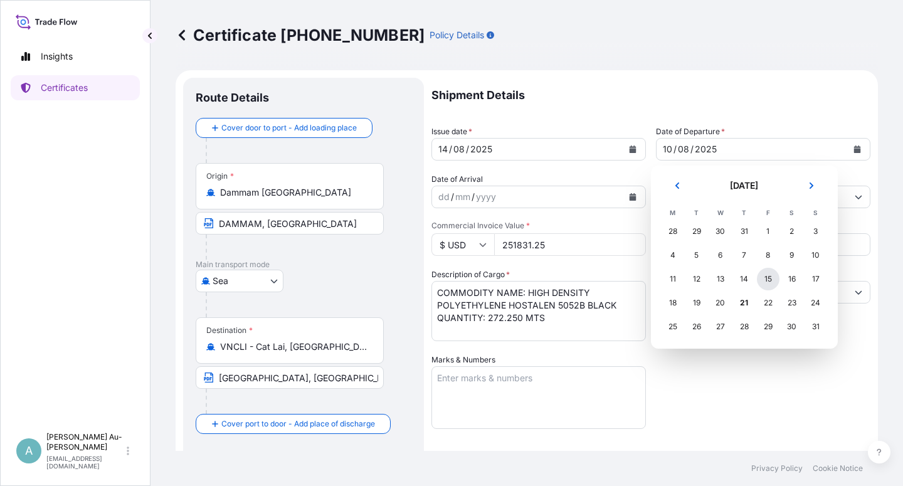
click at [761, 277] on div "15" at bounding box center [768, 279] width 23 height 23
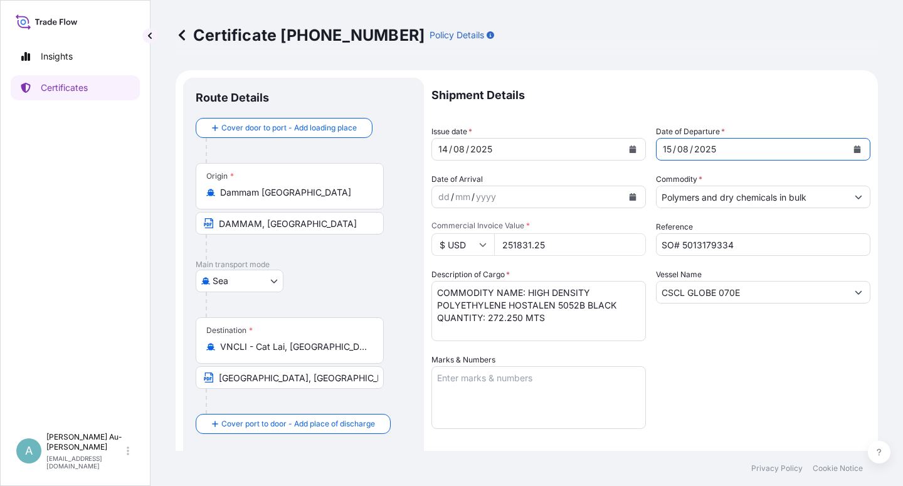
drag, startPoint x: 768, startPoint y: 374, endPoint x: 774, endPoint y: 370, distance: 7.2
click at [774, 370] on div "Shipment Details Issue date * [DATE] Date of Departure * [DATE] Date of Arrival…" at bounding box center [651, 400] width 439 height 645
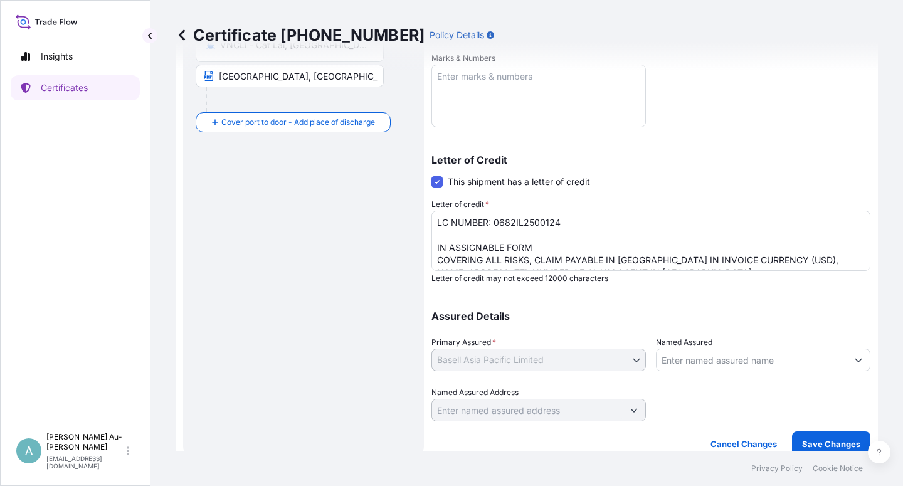
scroll to position [307, 0]
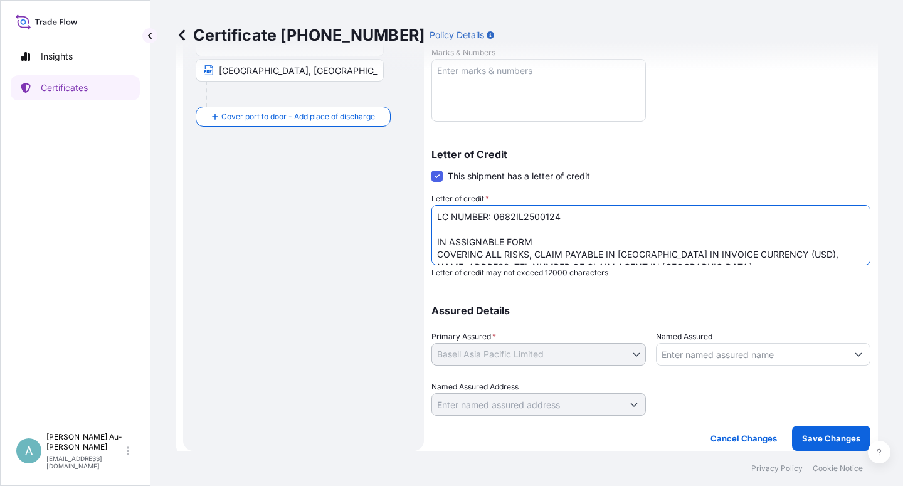
click at [578, 218] on textarea "LC NUMBER: 0682IL2500124 IN ASSIGNABLE FORM COVERING ALL RISKS, CLAIM PAYABLE I…" at bounding box center [651, 235] width 439 height 60
click at [601, 236] on textarea "LC NUMBER: 0682IL2500124 IN ASSIGNABLE FORM COVERING ALL RISKS, CLAIM PAYABLE I…" at bounding box center [651, 235] width 439 height 60
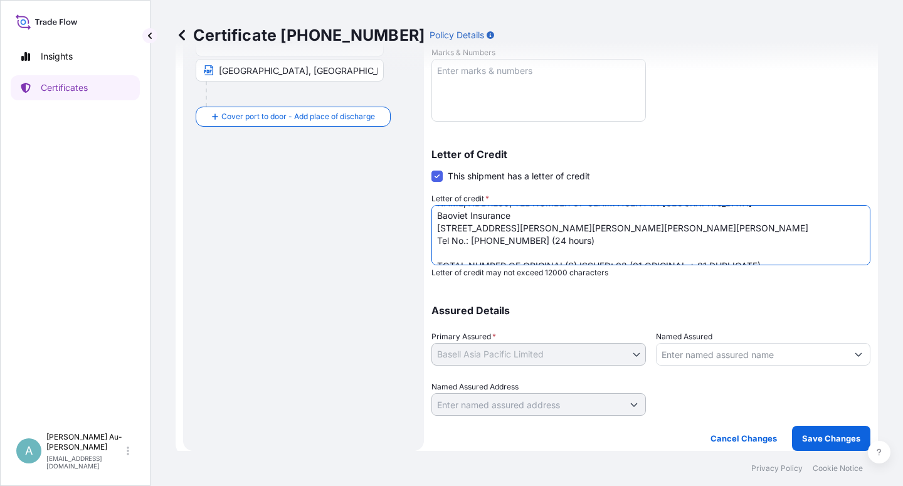
scroll to position [77, 0]
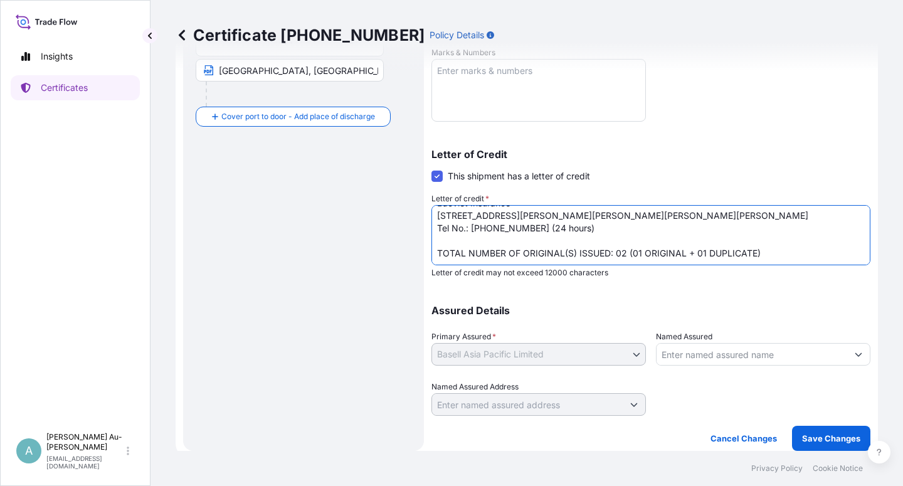
drag, startPoint x: 620, startPoint y: 252, endPoint x: 633, endPoint y: 267, distance: 19.6
click at [621, 252] on textarea "LC NUMBER: 0682IL2500124 IN ASSIGNABLE FORM COVERING ALL RISKS, CLAIM PAYABLE I…" at bounding box center [651, 235] width 439 height 60
click at [700, 254] on textarea "LC NUMBER: 0682IL2500124 IN ASSIGNABLE FORM COVERING ALL RISKS, CLAIM PAYABLE I…" at bounding box center [651, 235] width 439 height 60
type textarea "LC NUMBER: 0682IL2500124 DATED 250731 IN ASSIGNABLE FORM COVERING ALL RISKS, CL…"
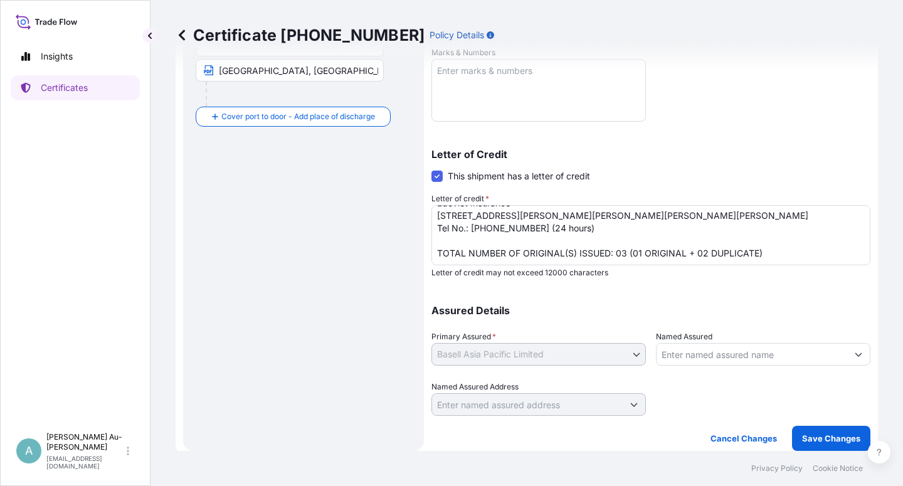
click at [788, 307] on p "Assured Details" at bounding box center [651, 310] width 439 height 10
click at [819, 439] on p "Save Changes" at bounding box center [831, 438] width 58 height 13
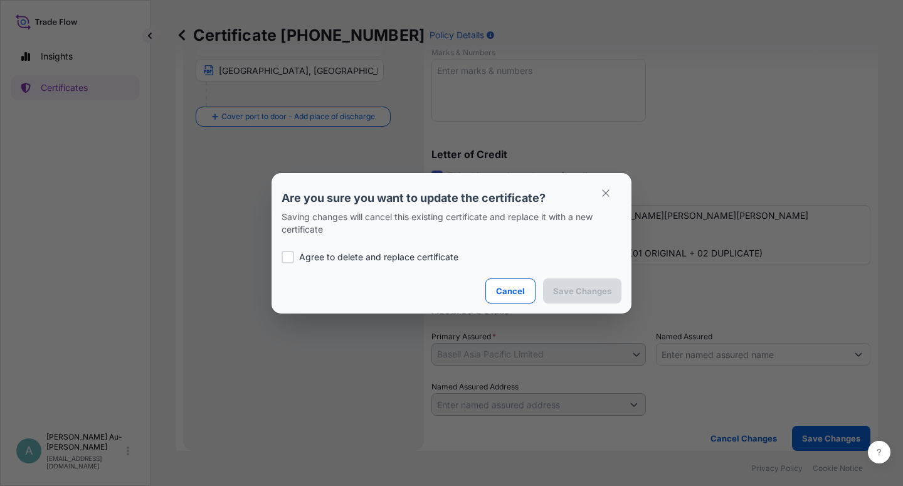
click at [301, 253] on p "Agree to delete and replace certificate" at bounding box center [378, 257] width 159 height 13
checkbox input "true"
click at [570, 285] on p "Save Changes" at bounding box center [582, 291] width 58 height 13
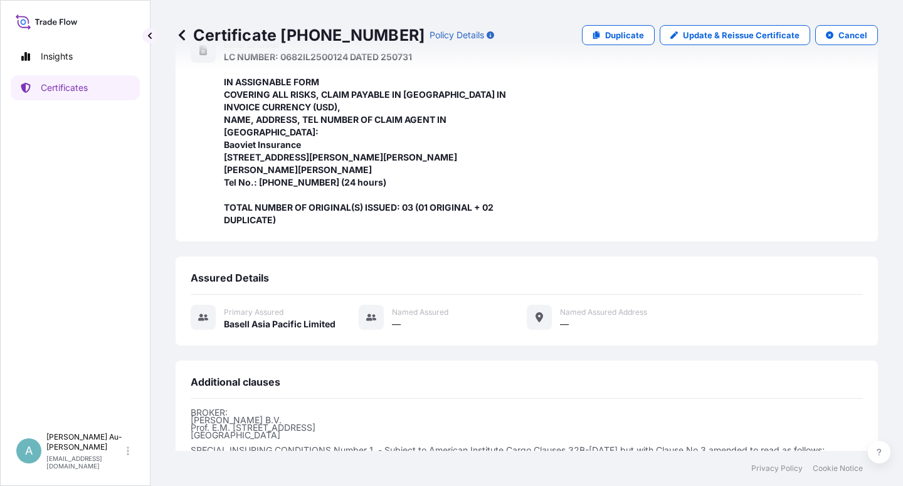
scroll to position [448, 0]
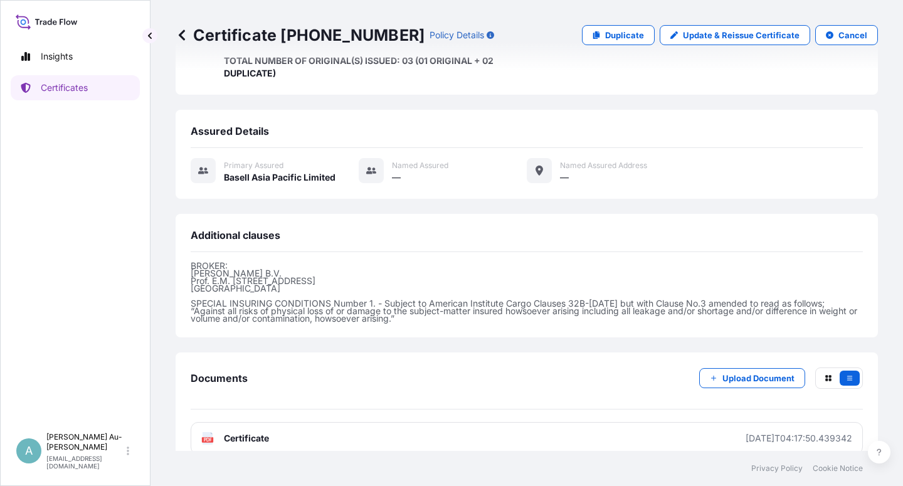
click at [268, 432] on span "Certificate" at bounding box center [246, 438] width 45 height 13
